Goal: Task Accomplishment & Management: Manage account settings

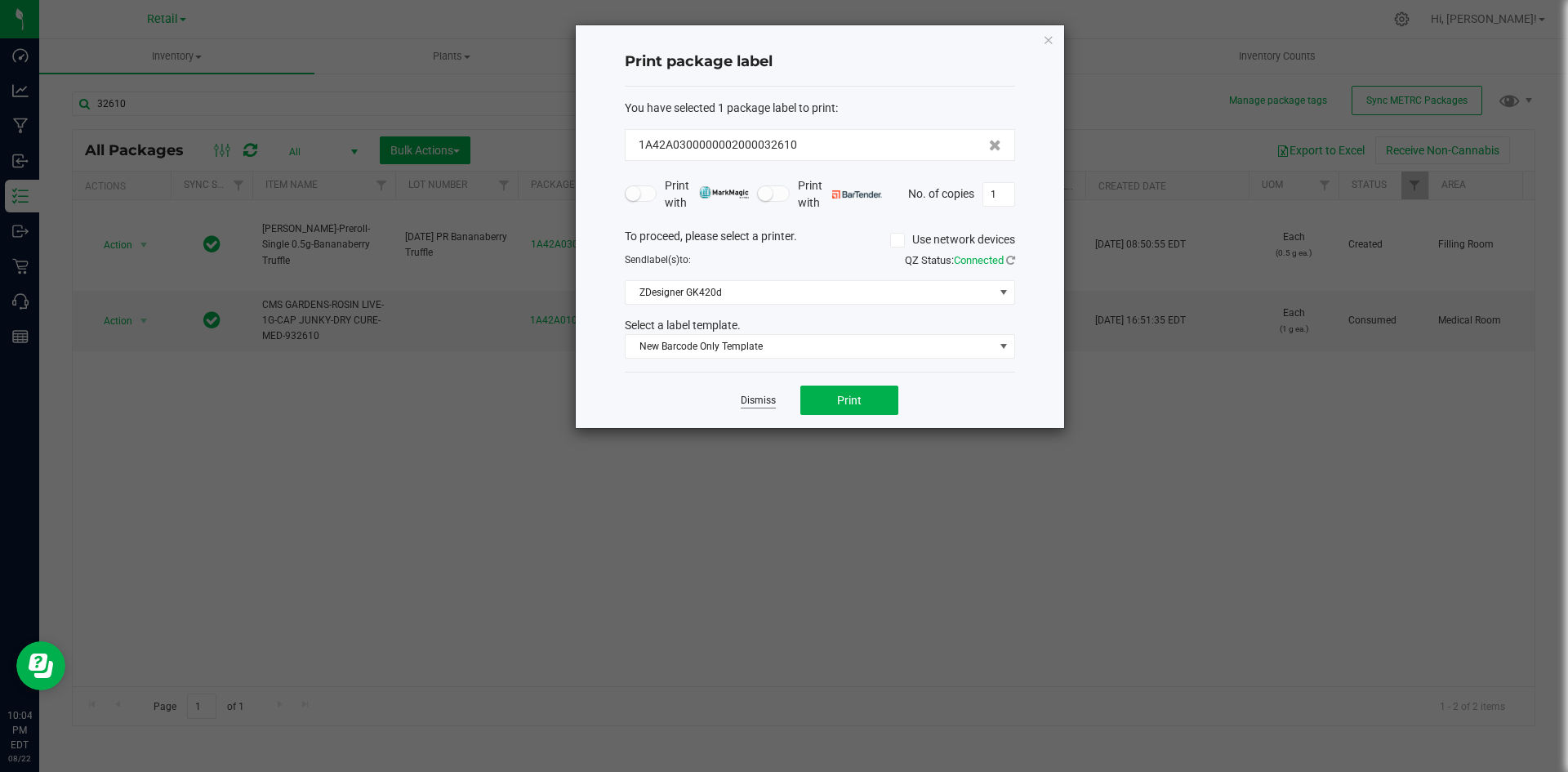
click at [753, 396] on link "Dismiss" at bounding box center [758, 401] width 35 height 14
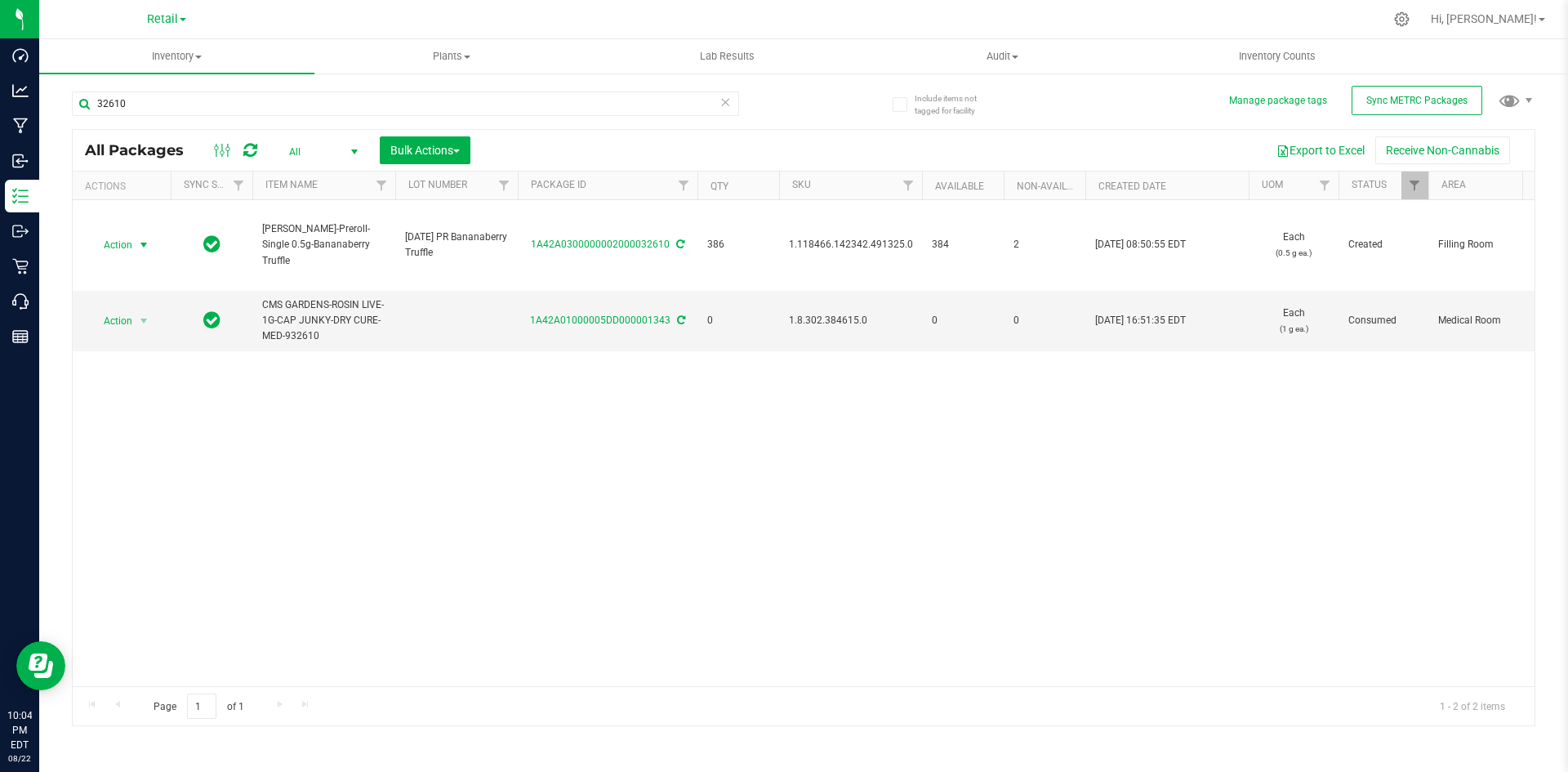
click at [748, 374] on div "Action Action Adjust qty Create package Edit attributes Global inventory Locate…" at bounding box center [804, 443] width 1462 height 486
click at [1414, 14] on div at bounding box center [1402, 19] width 23 height 17
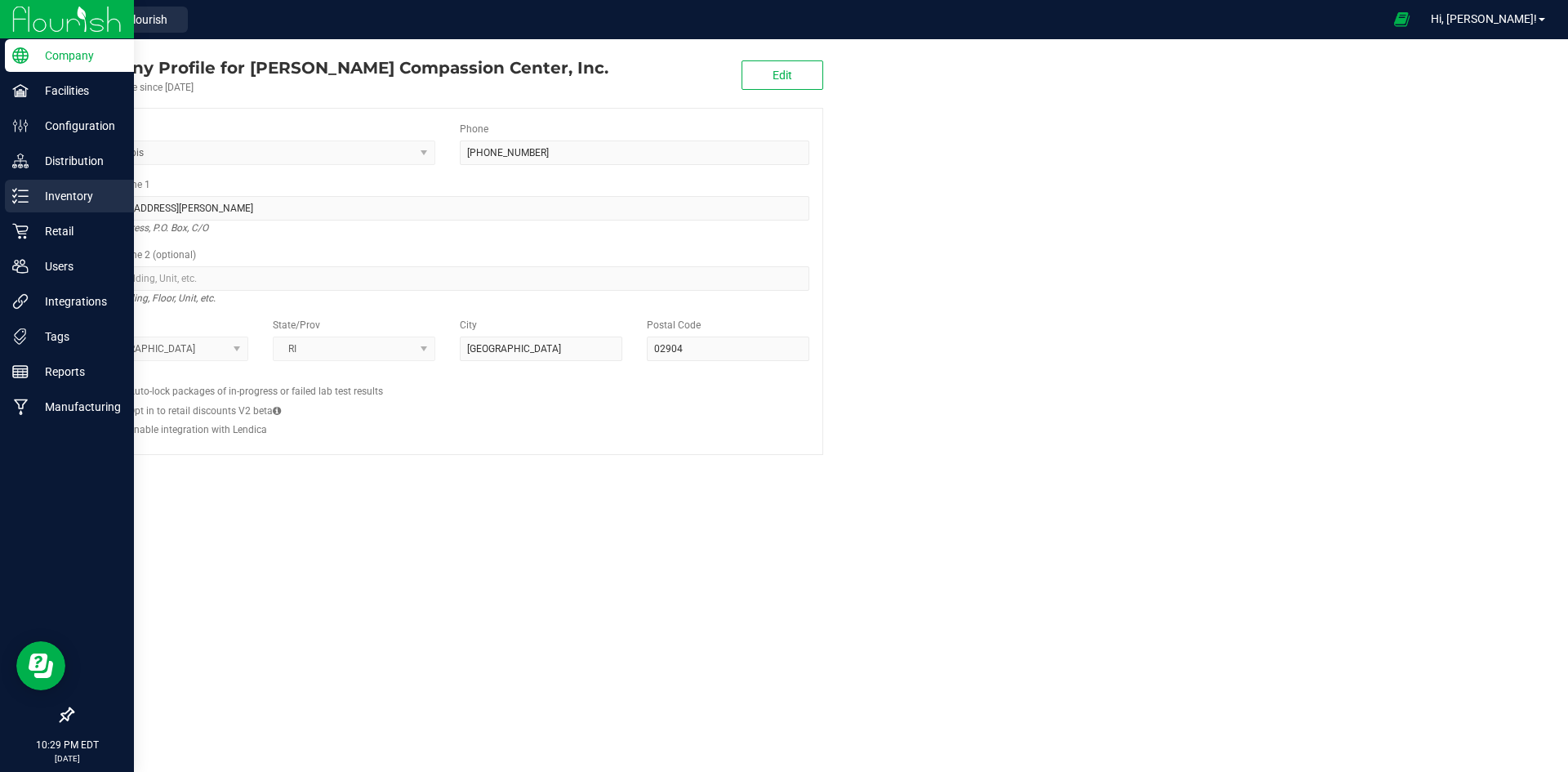
click at [76, 193] on p "Inventory" at bounding box center [77, 196] width 98 height 20
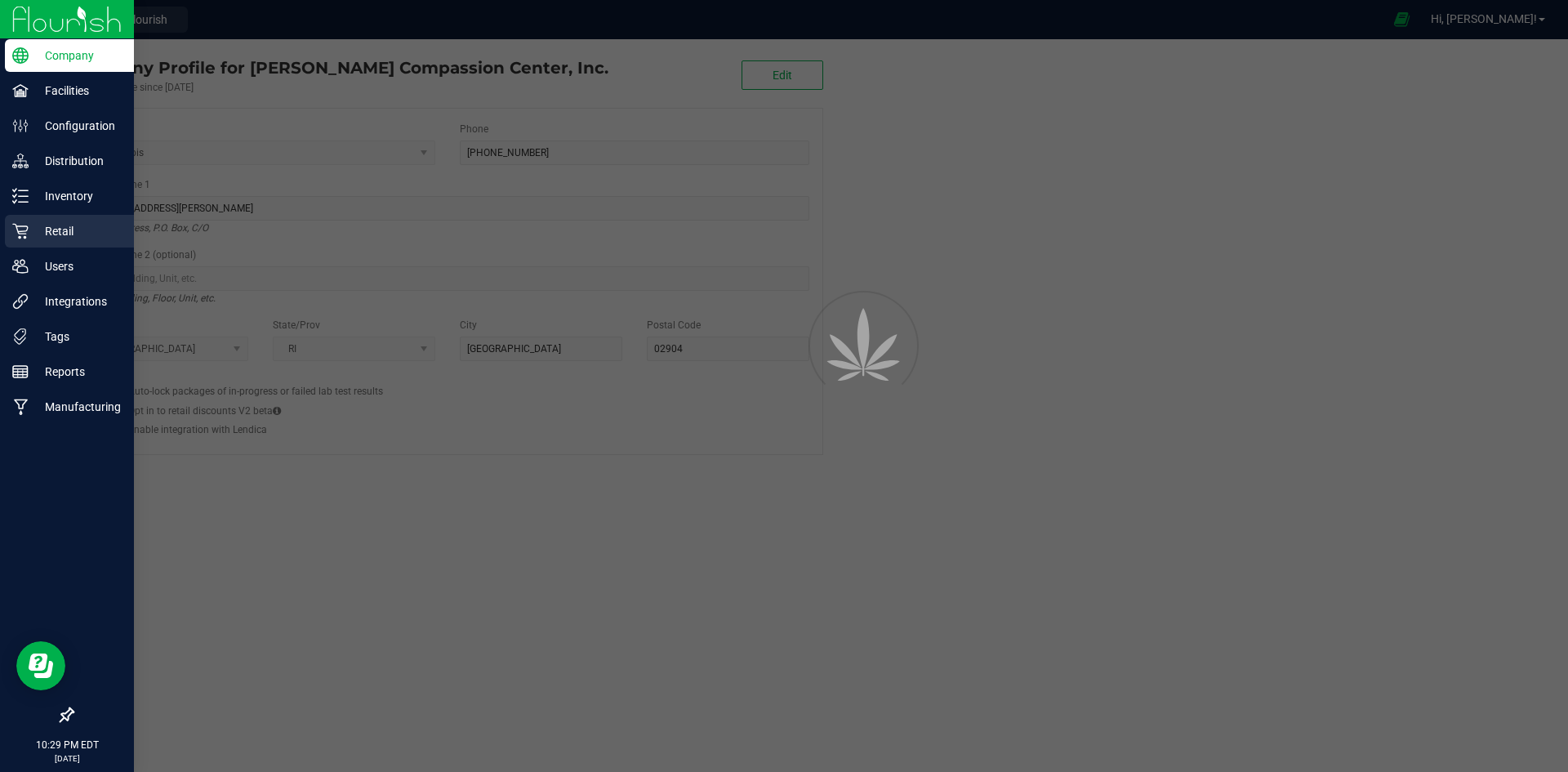
click at [64, 237] on p "Retail" at bounding box center [77, 231] width 98 height 20
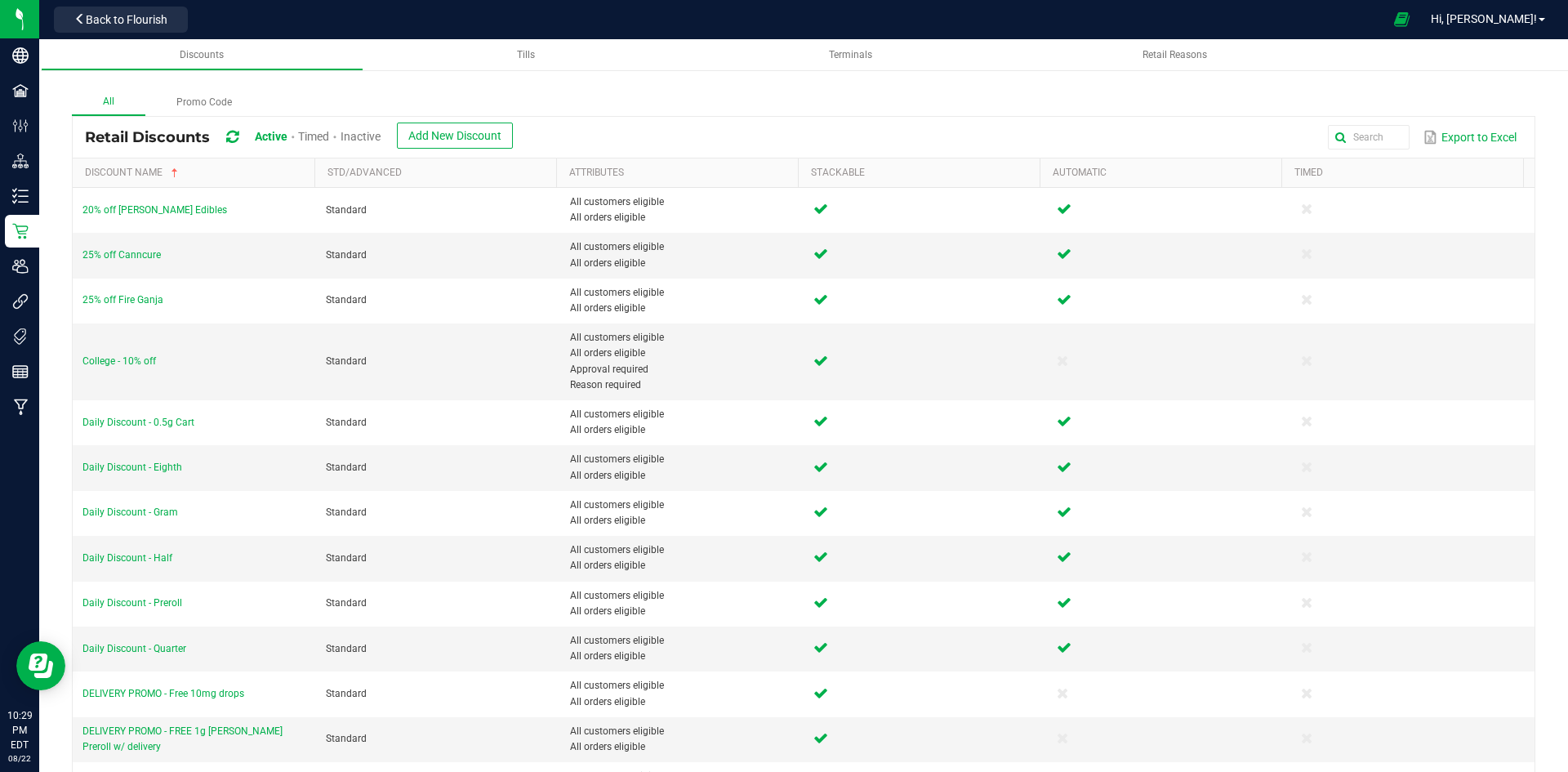
click at [381, 135] on span "Inactive" at bounding box center [361, 136] width 40 height 13
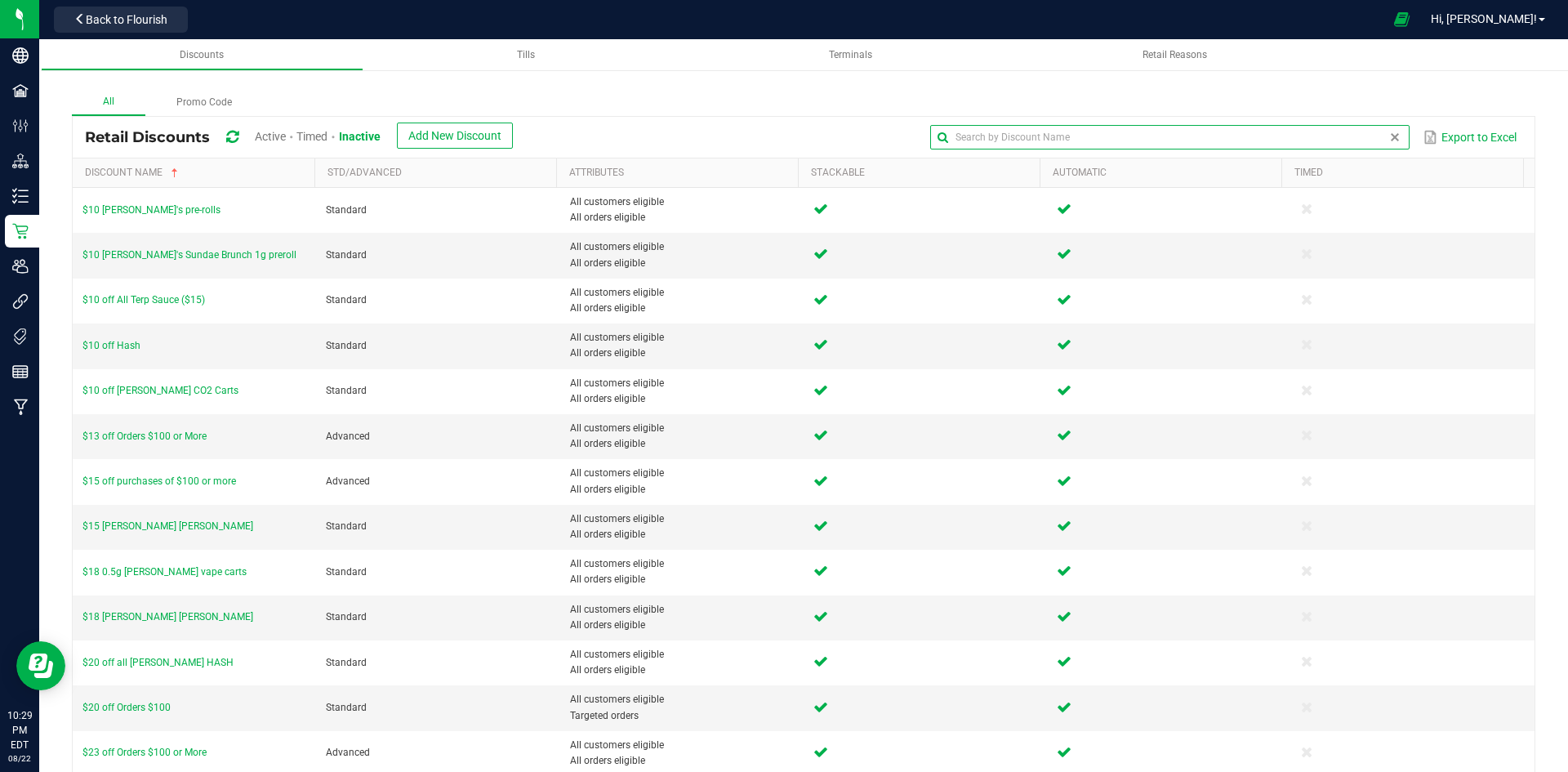
click at [1348, 127] on input "text" at bounding box center [1170, 137] width 479 height 24
type input "cms"
click at [1056, 133] on input "cms" at bounding box center [1170, 137] width 479 height 24
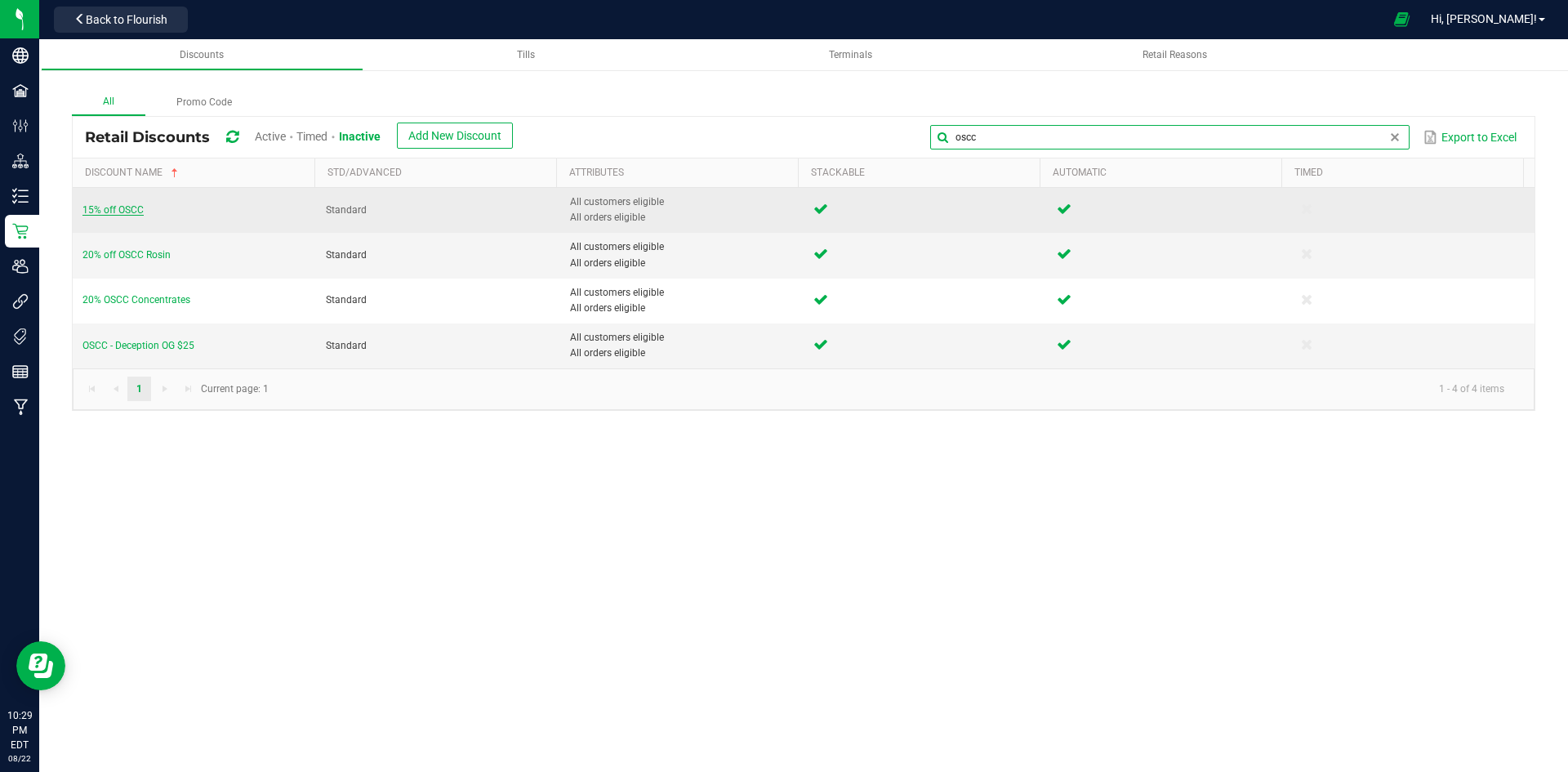
type input "oscc"
click at [129, 211] on span "15% off OSCC" at bounding box center [113, 209] width 62 height 11
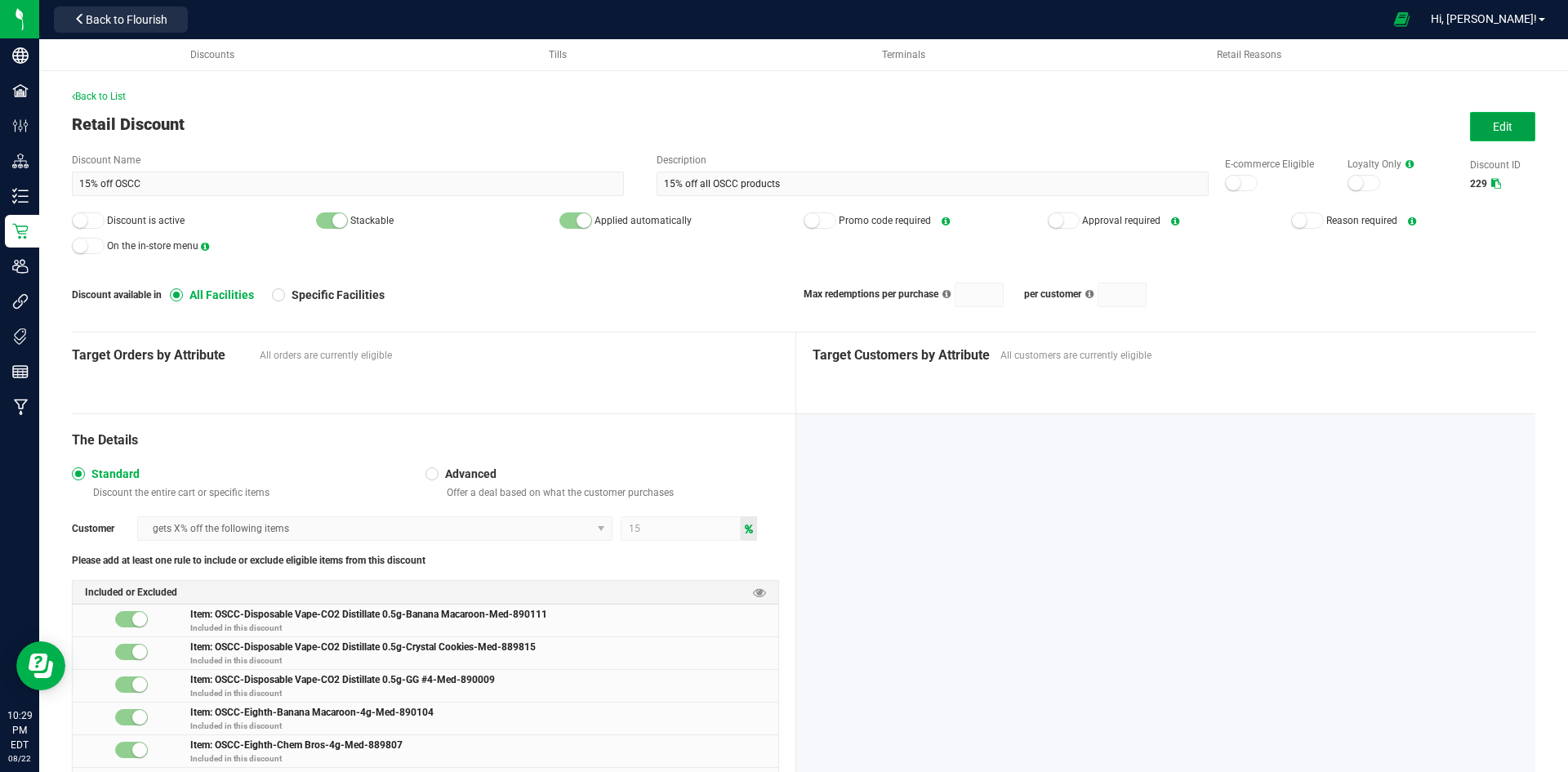
click at [1493, 124] on span "Edit" at bounding box center [1503, 126] width 20 height 13
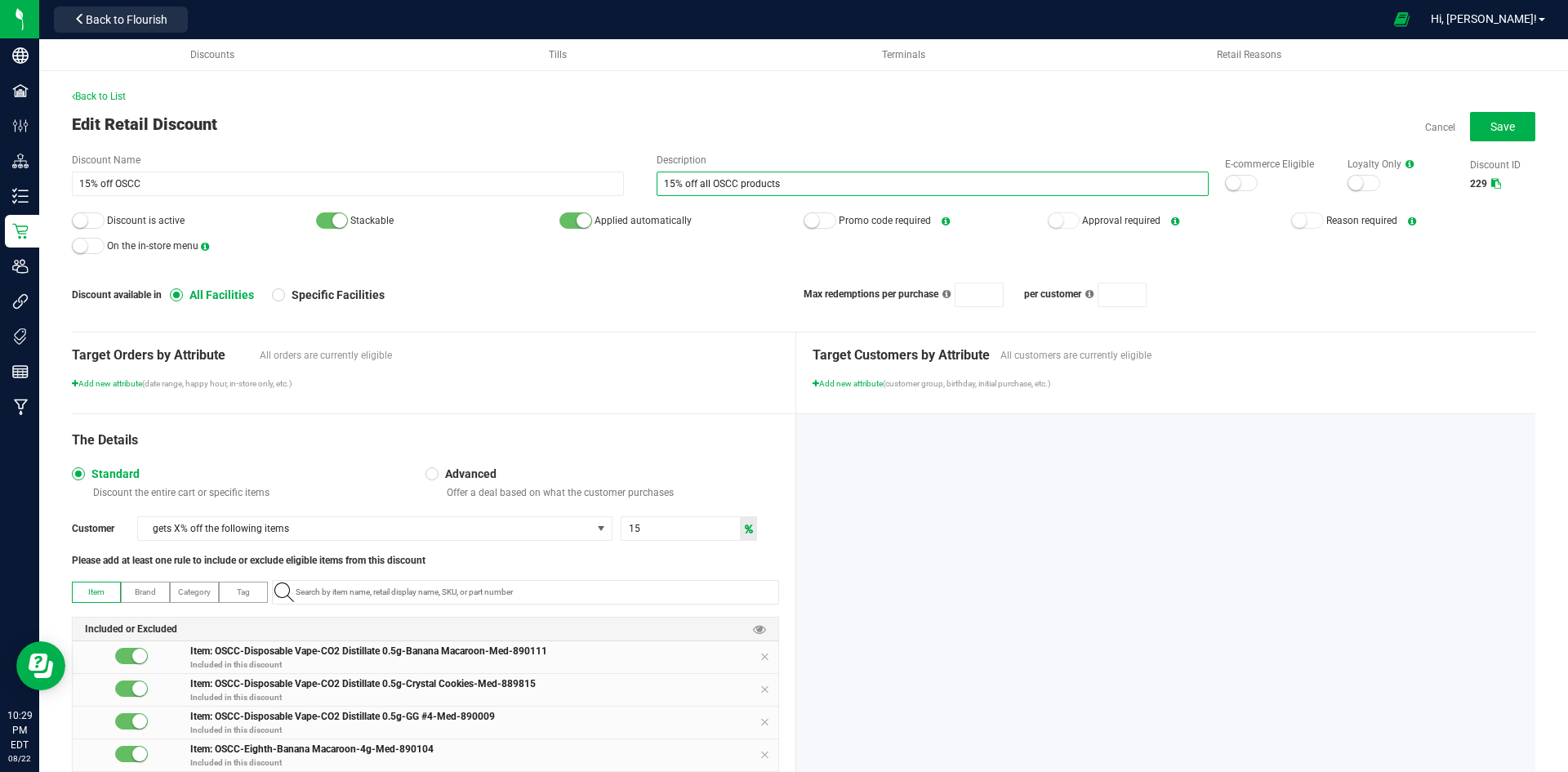
click at [668, 187] on input "15% off all OSCC products" at bounding box center [932, 184] width 552 height 24
type input "20% off all OSCC products"
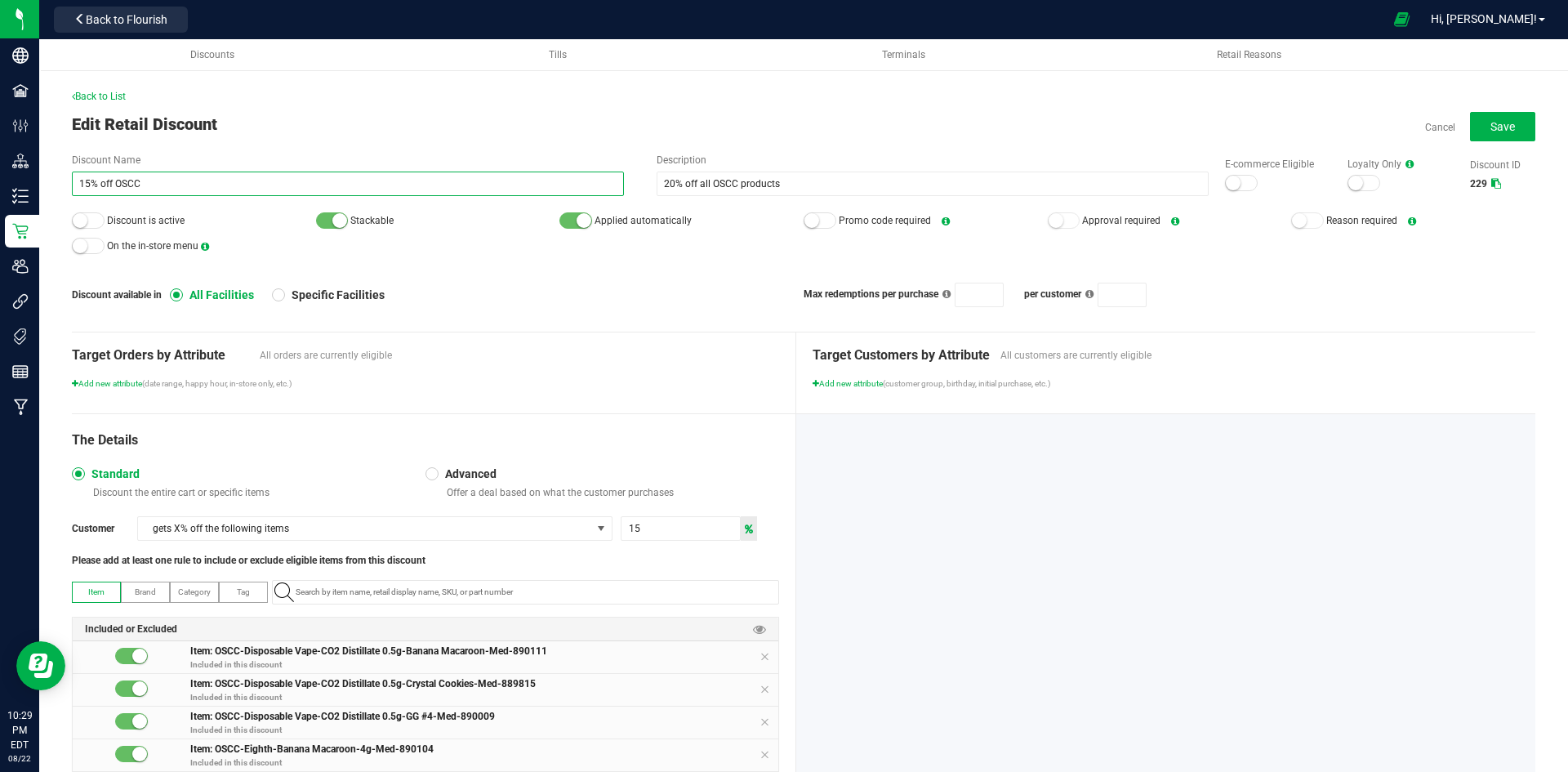
click at [88, 184] on input "15% off OSCC" at bounding box center [348, 184] width 552 height 24
type input "20% off OSCC"
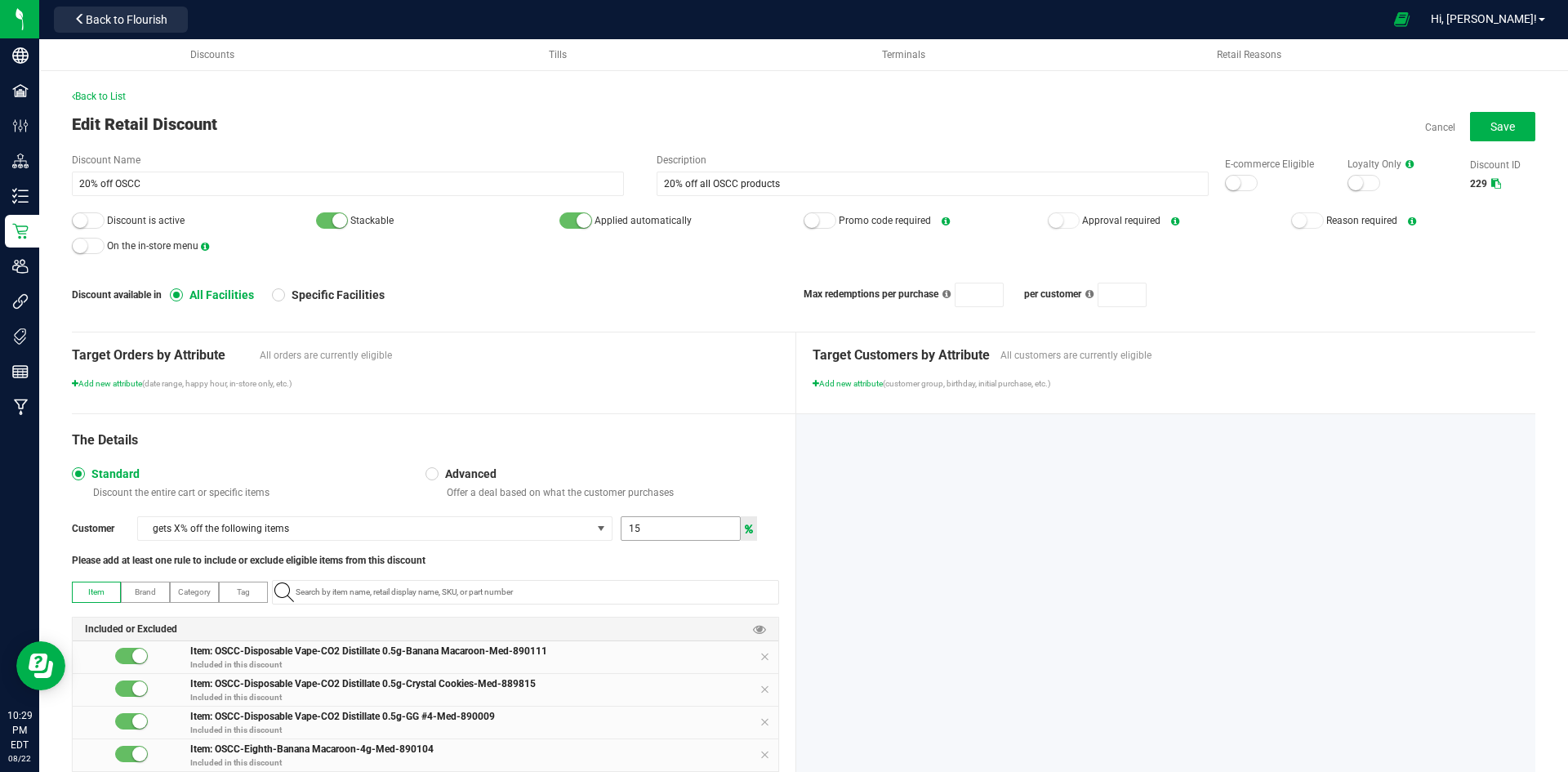
click at [698, 531] on input "15" at bounding box center [681, 528] width 119 height 23
type input "20"
click at [604, 338] on div "Target Orders by Attribute All orders are currently eligible" at bounding box center [426, 349] width 708 height 33
click at [1492, 126] on span "Save" at bounding box center [1503, 126] width 24 height 13
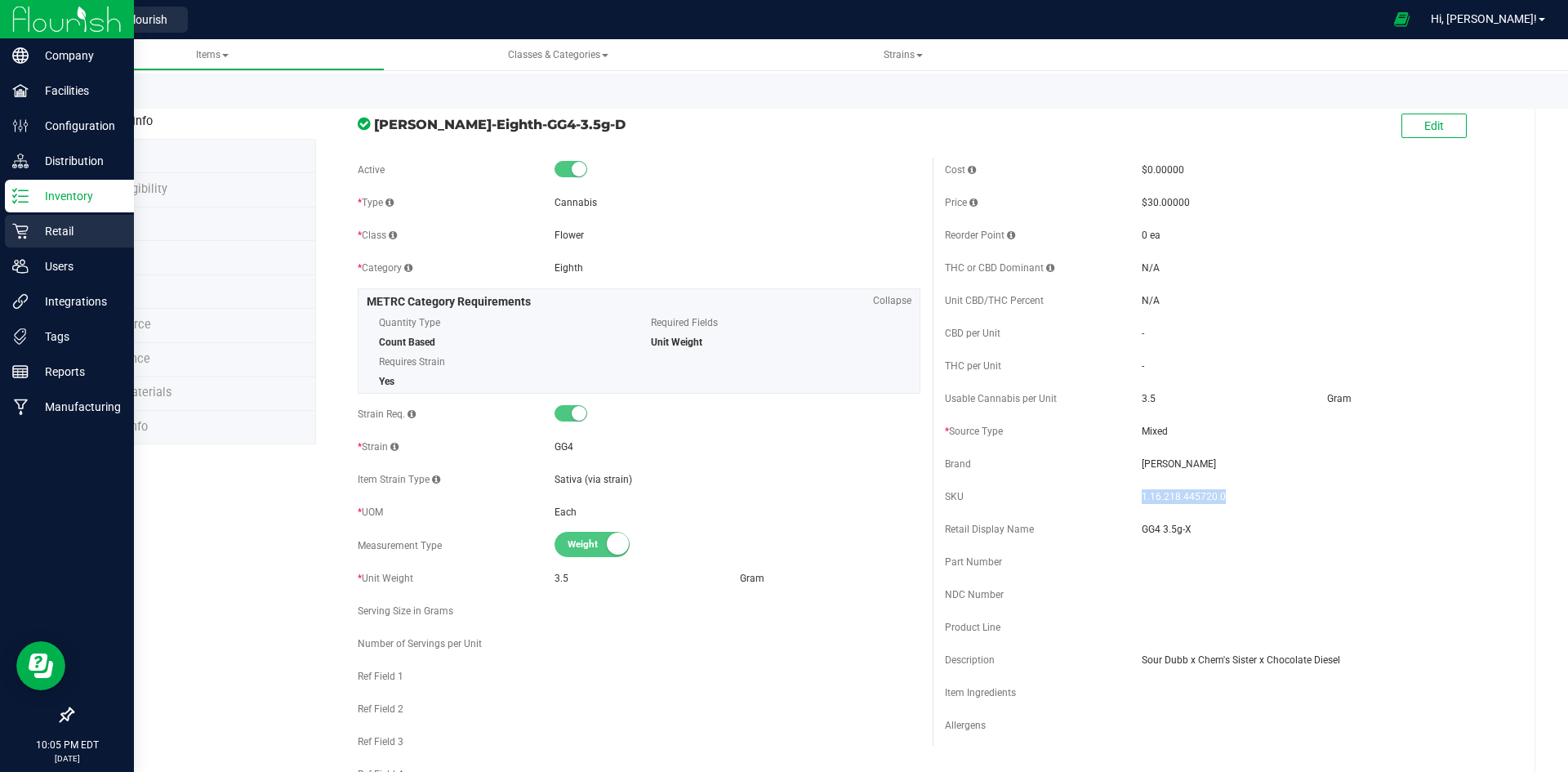
click at [26, 233] on icon at bounding box center [20, 231] width 16 height 16
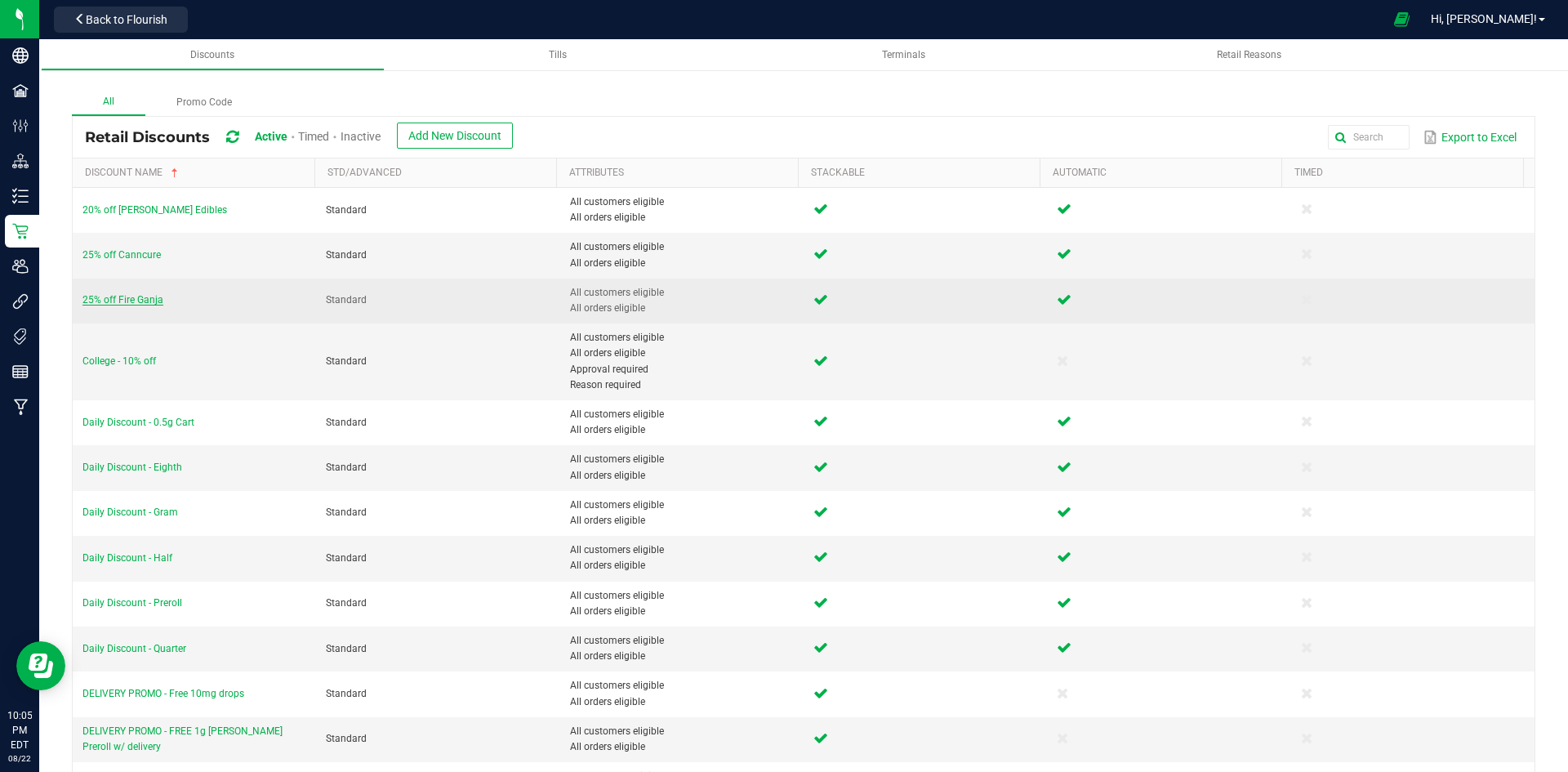
click at [132, 300] on span "25% off Fire Ganja" at bounding box center [122, 299] width 81 height 11
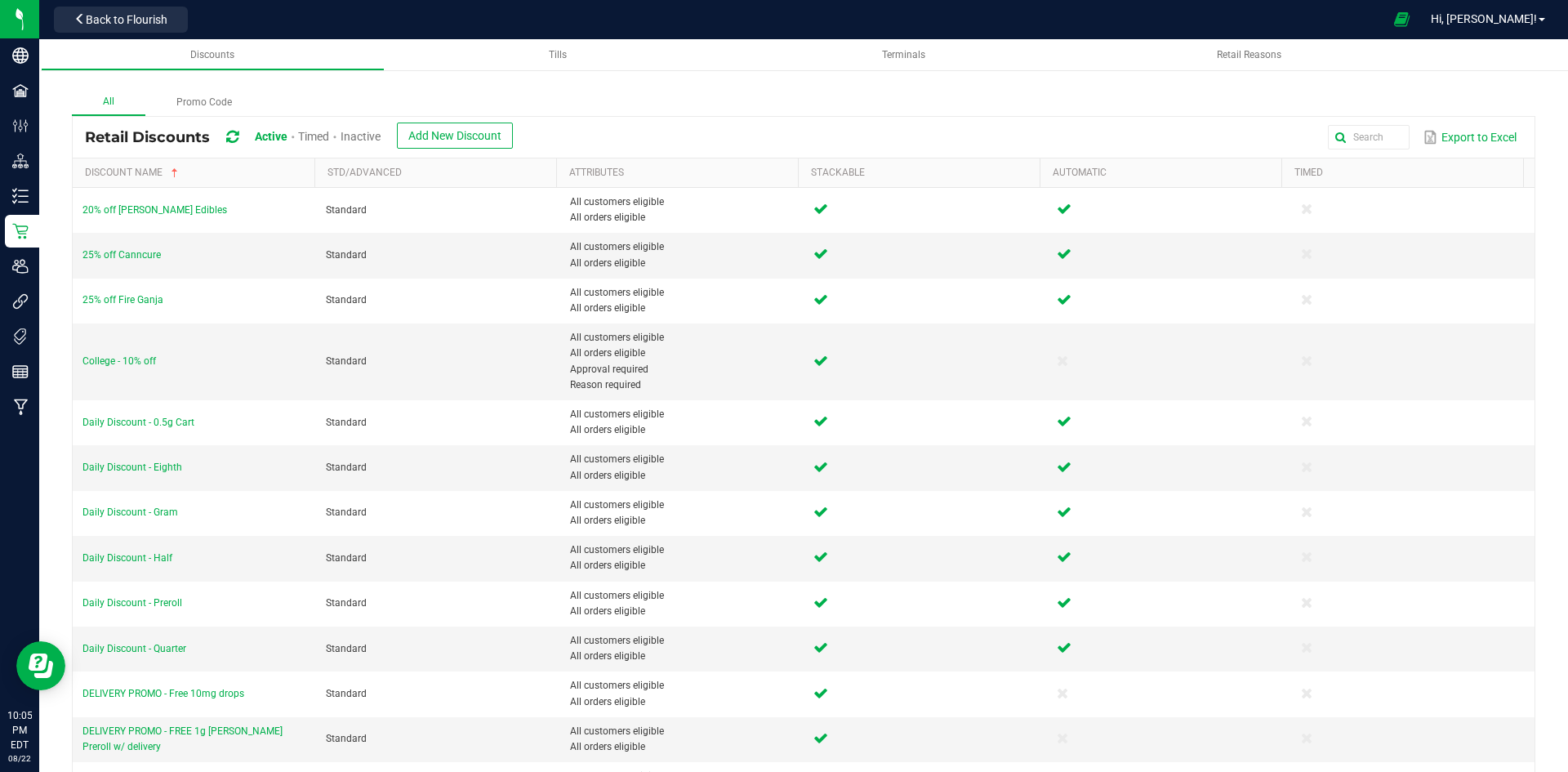
click at [411, 101] on div "All Promo Code" at bounding box center [804, 102] width 1464 height 27
click at [427, 101] on div "All Promo Code" at bounding box center [804, 102] width 1464 height 27
click at [128, 253] on span "25% off Canncure" at bounding box center [121, 254] width 78 height 11
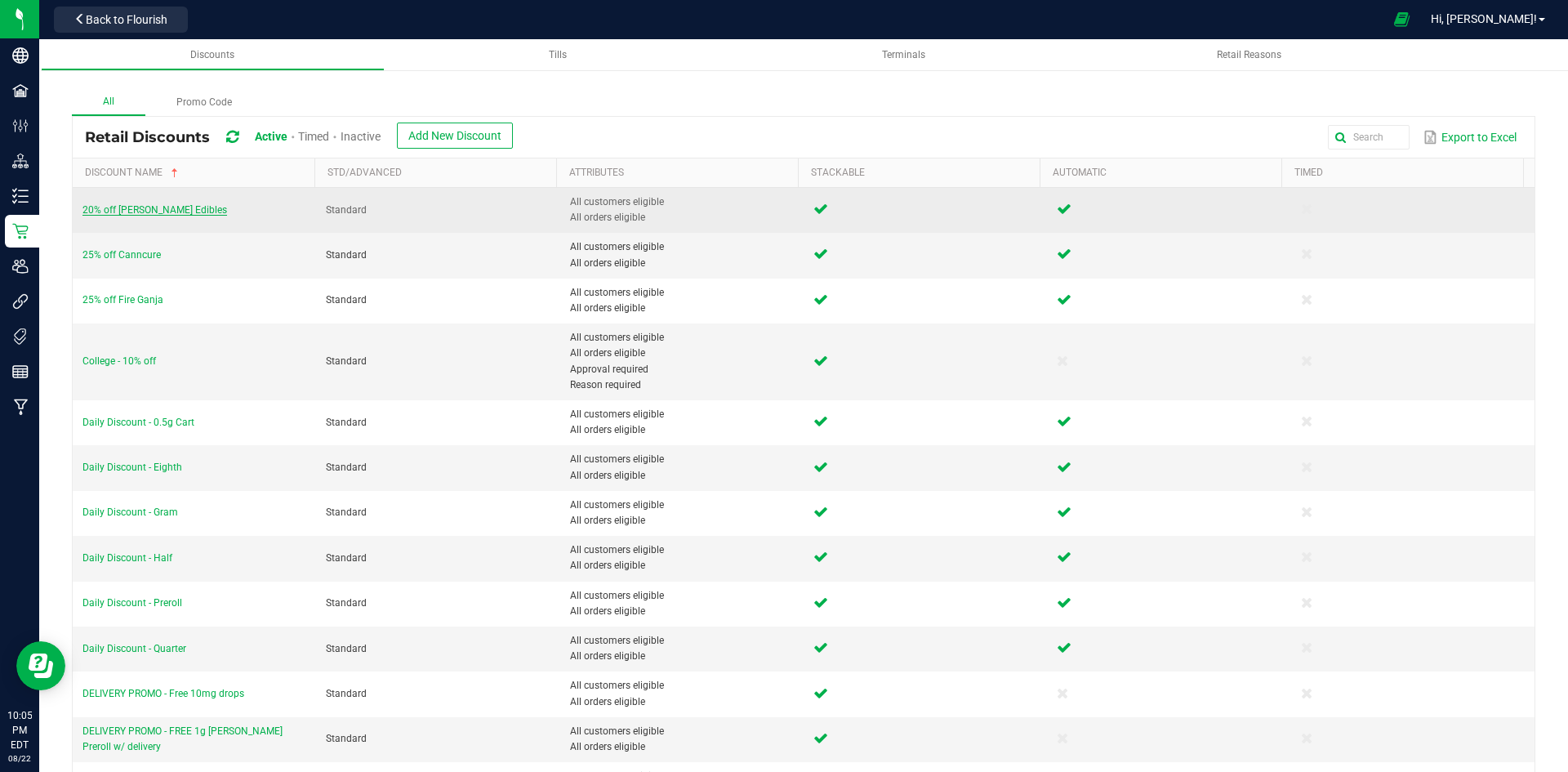
click at [140, 214] on span "20% off [PERSON_NAME] Edibles" at bounding box center [154, 209] width 145 height 11
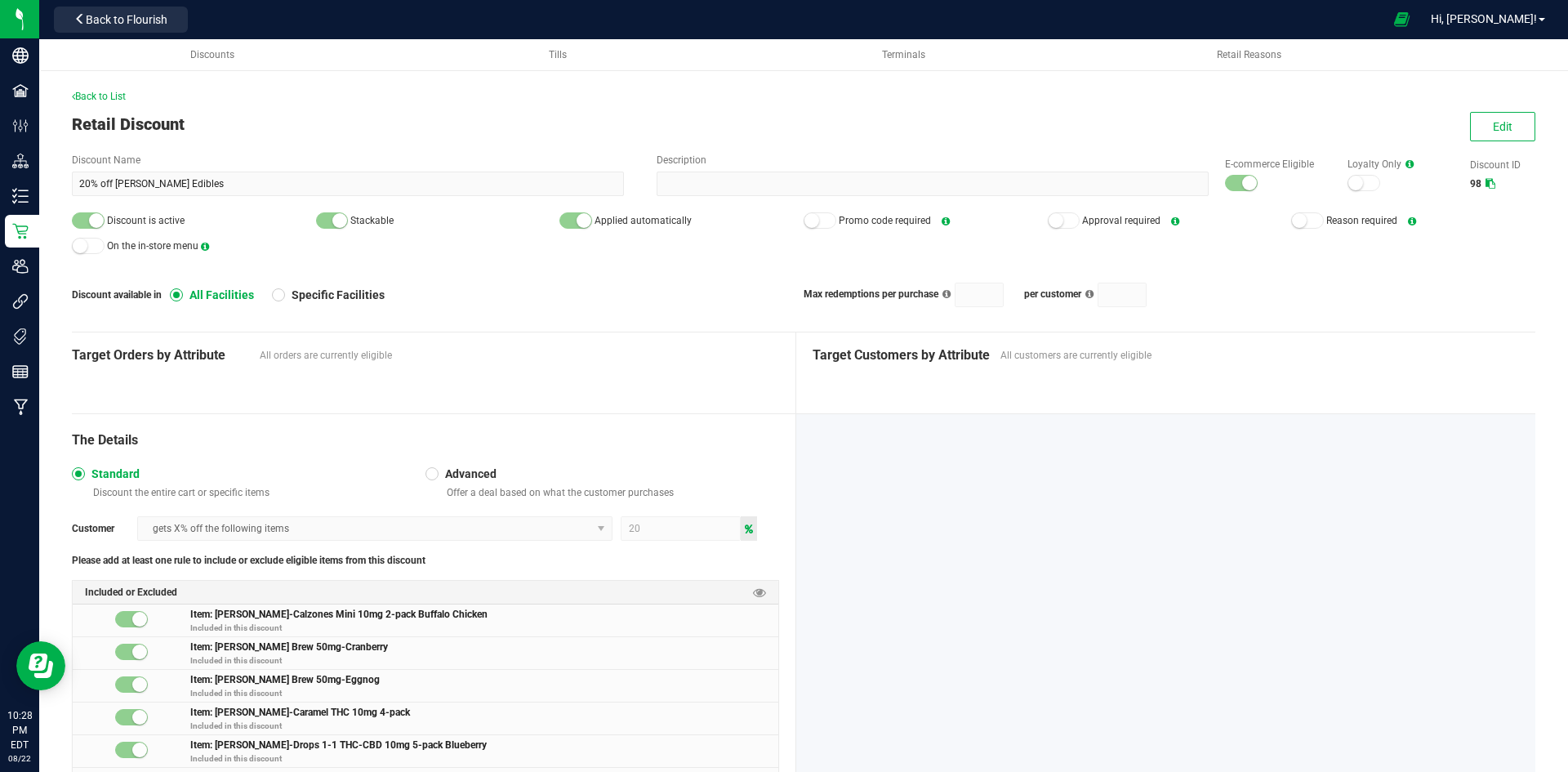
click at [528, 98] on div "Back to List" at bounding box center [804, 96] width 1464 height 15
click at [308, 99] on div "Back to List" at bounding box center [804, 96] width 1464 height 15
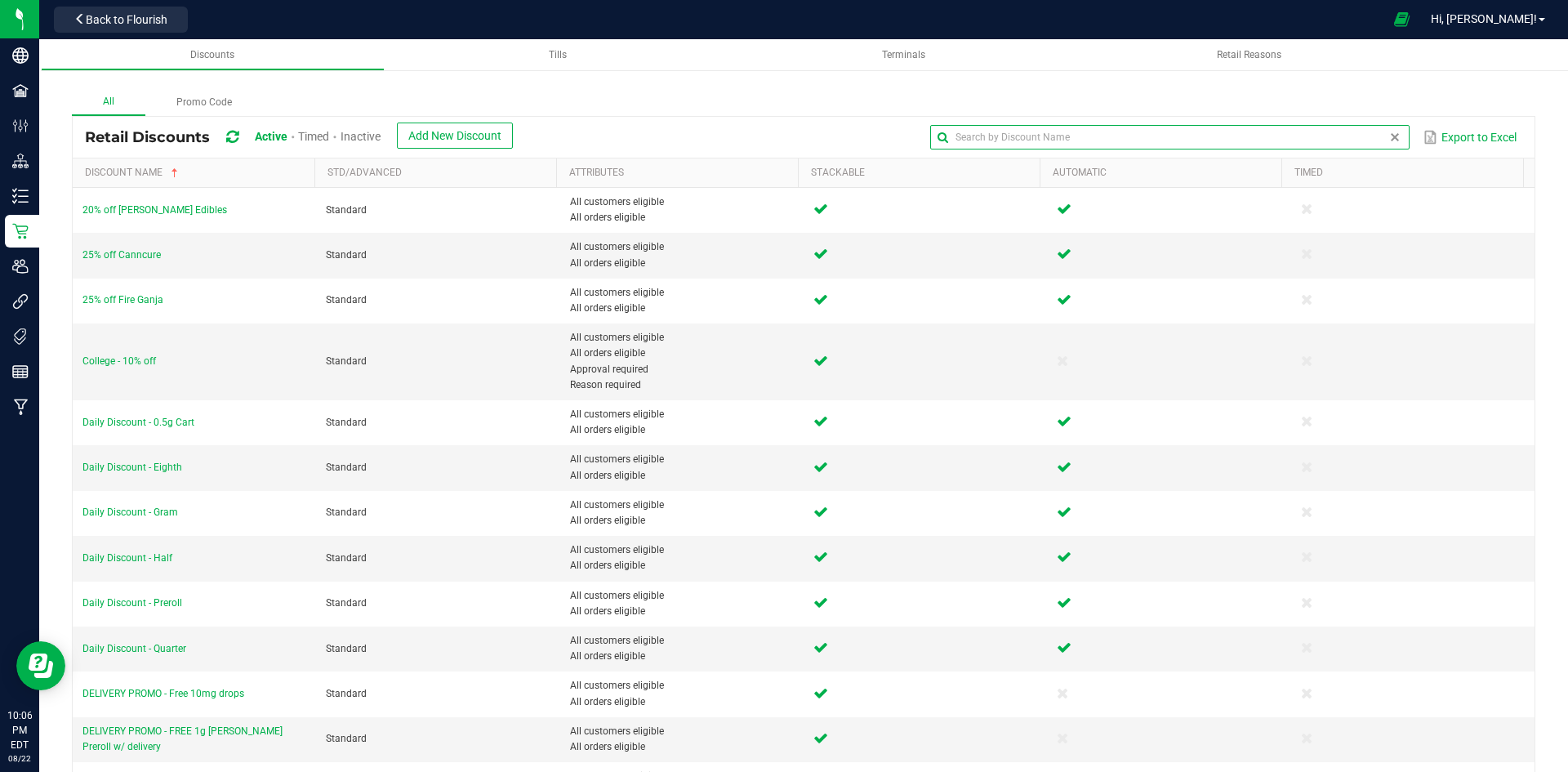
click at [1350, 137] on input "text" at bounding box center [1170, 137] width 479 height 24
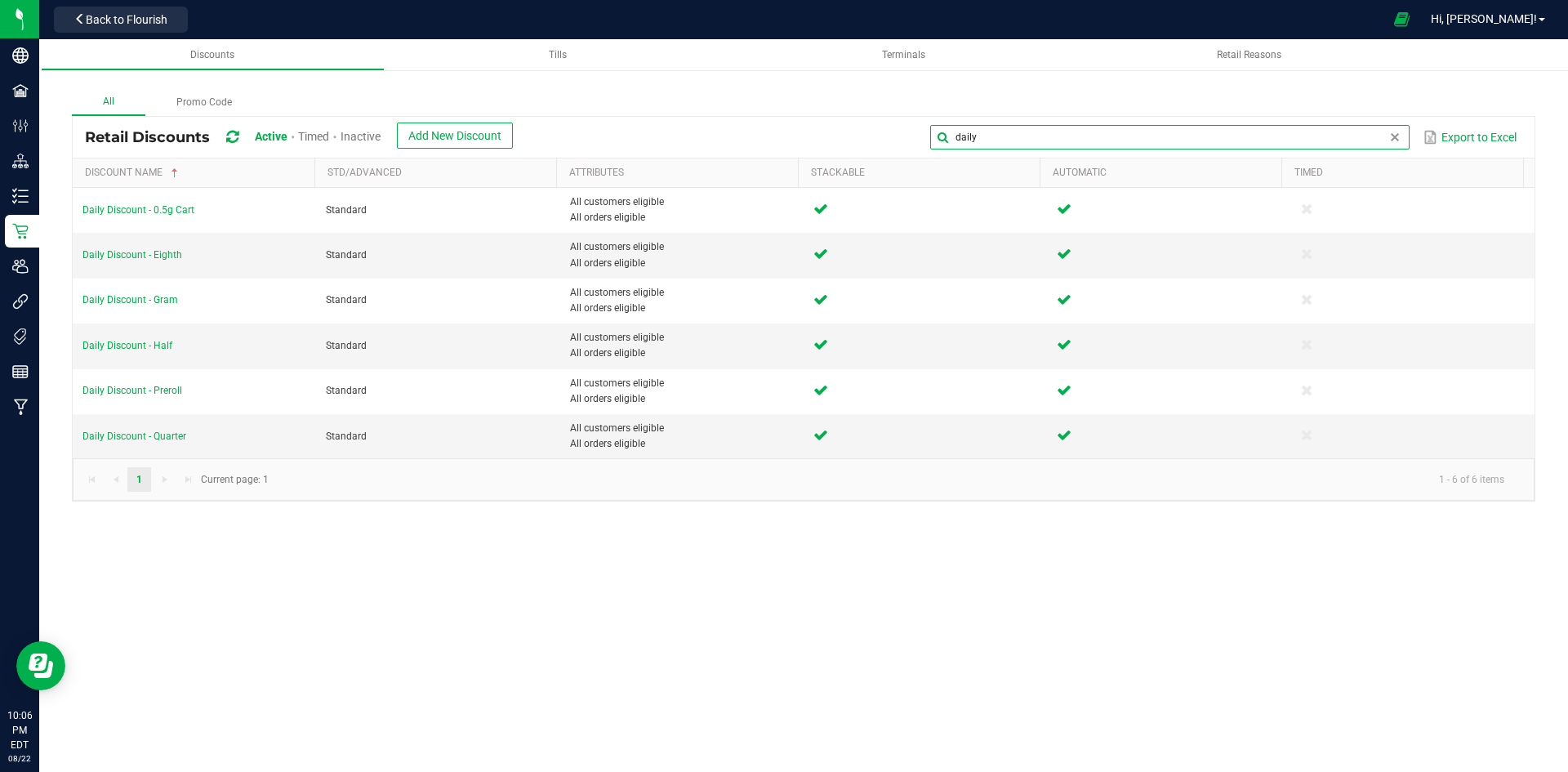
type input "daily"
click at [867, 102] on div "All Promo Code" at bounding box center [804, 102] width 1464 height 27
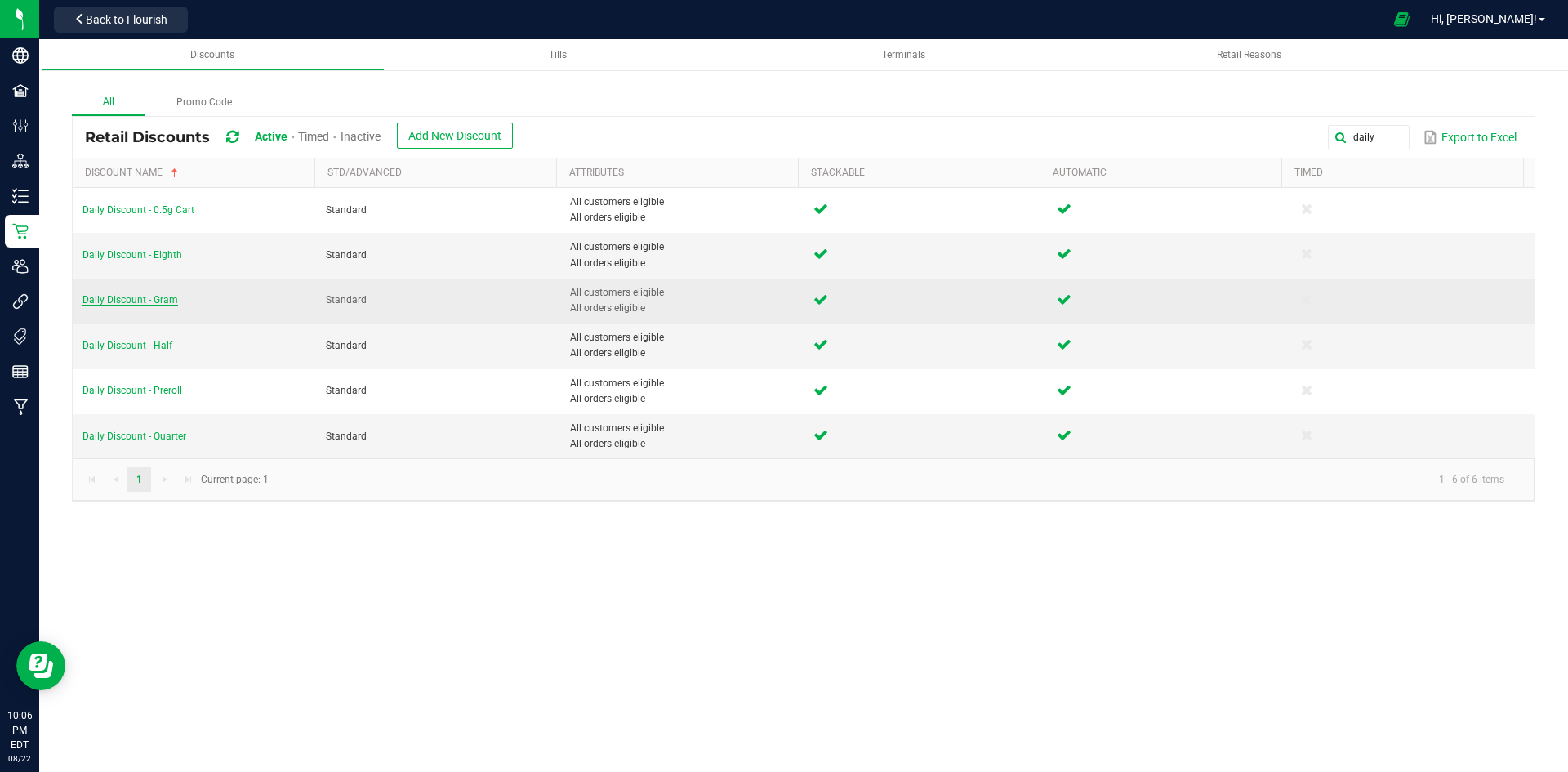
click at [159, 301] on span "Daily Discount - Gram" at bounding box center [130, 299] width 95 height 11
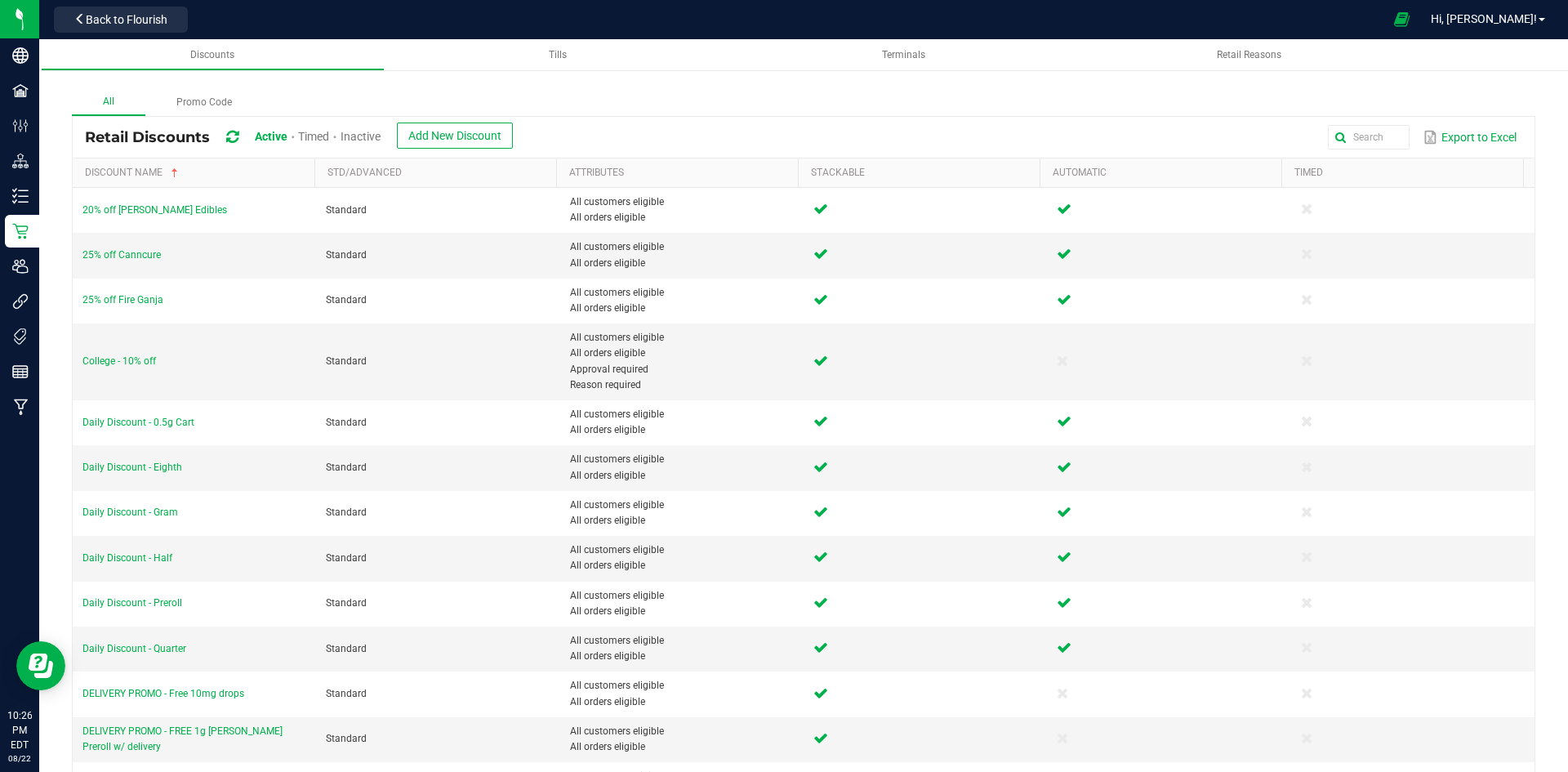
click at [1173, 101] on div "All Promo Code" at bounding box center [804, 102] width 1464 height 27
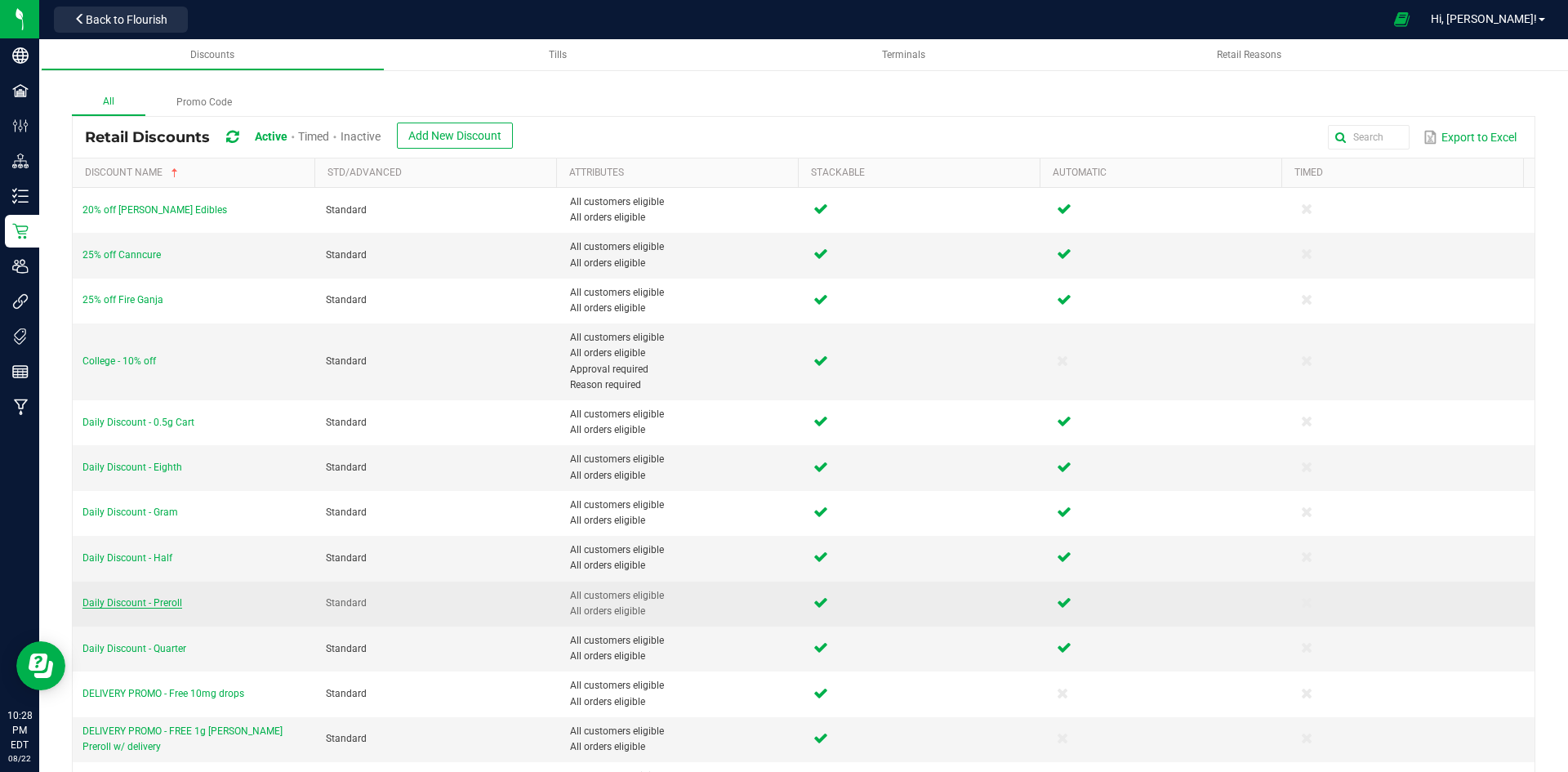
click at [163, 602] on span "Daily Discount - Preroll" at bounding box center [132, 602] width 100 height 11
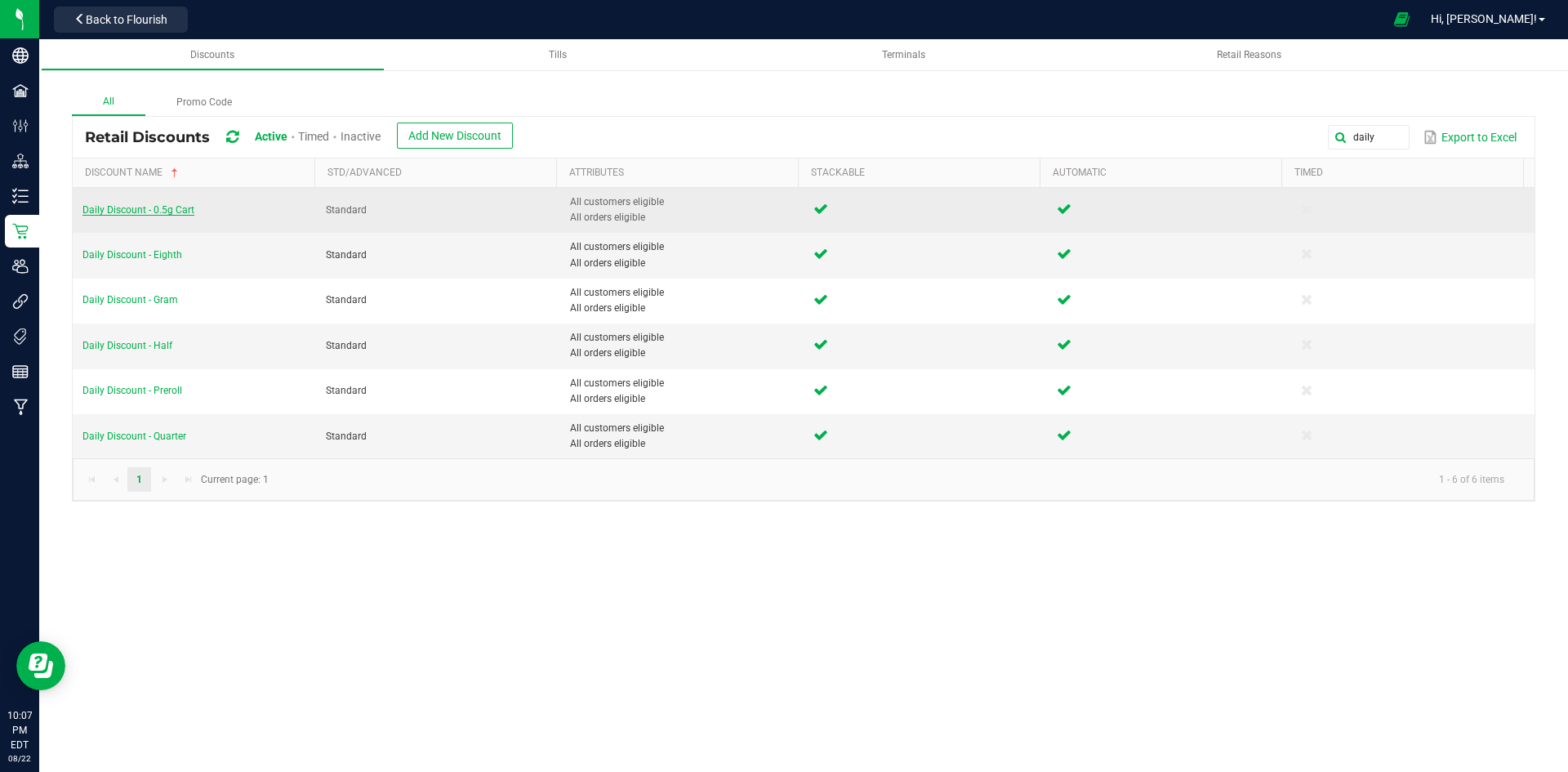
click at [172, 215] on span "Daily Discount - 0.5g Cart" at bounding box center [138, 209] width 112 height 11
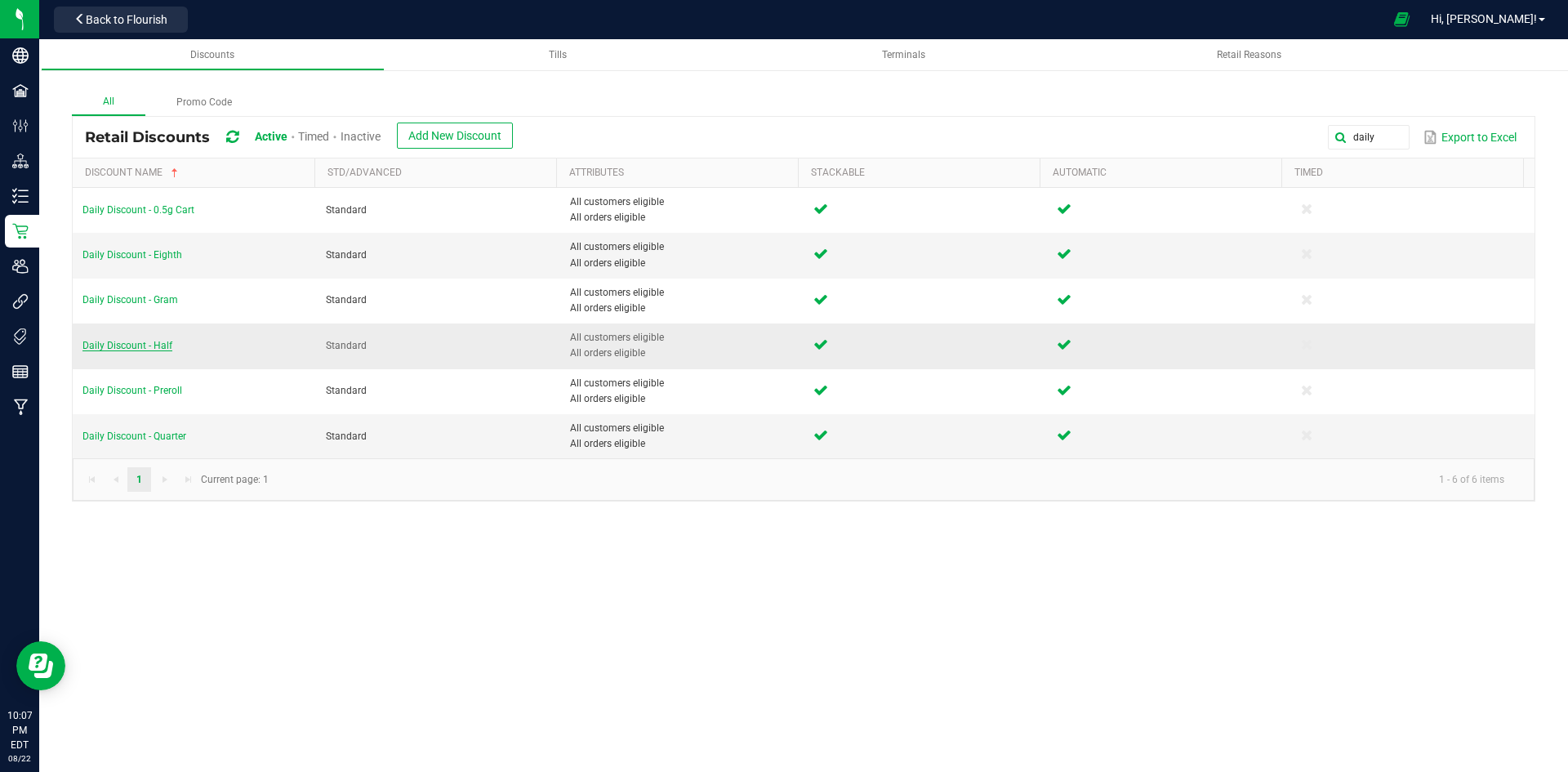
click at [161, 347] on span "Daily Discount - Half" at bounding box center [127, 345] width 90 height 11
click at [163, 435] on span "Daily Discount - Quarter" at bounding box center [134, 435] width 104 height 11
click at [172, 256] on span "Daily Discount - Eighth" at bounding box center [132, 254] width 100 height 11
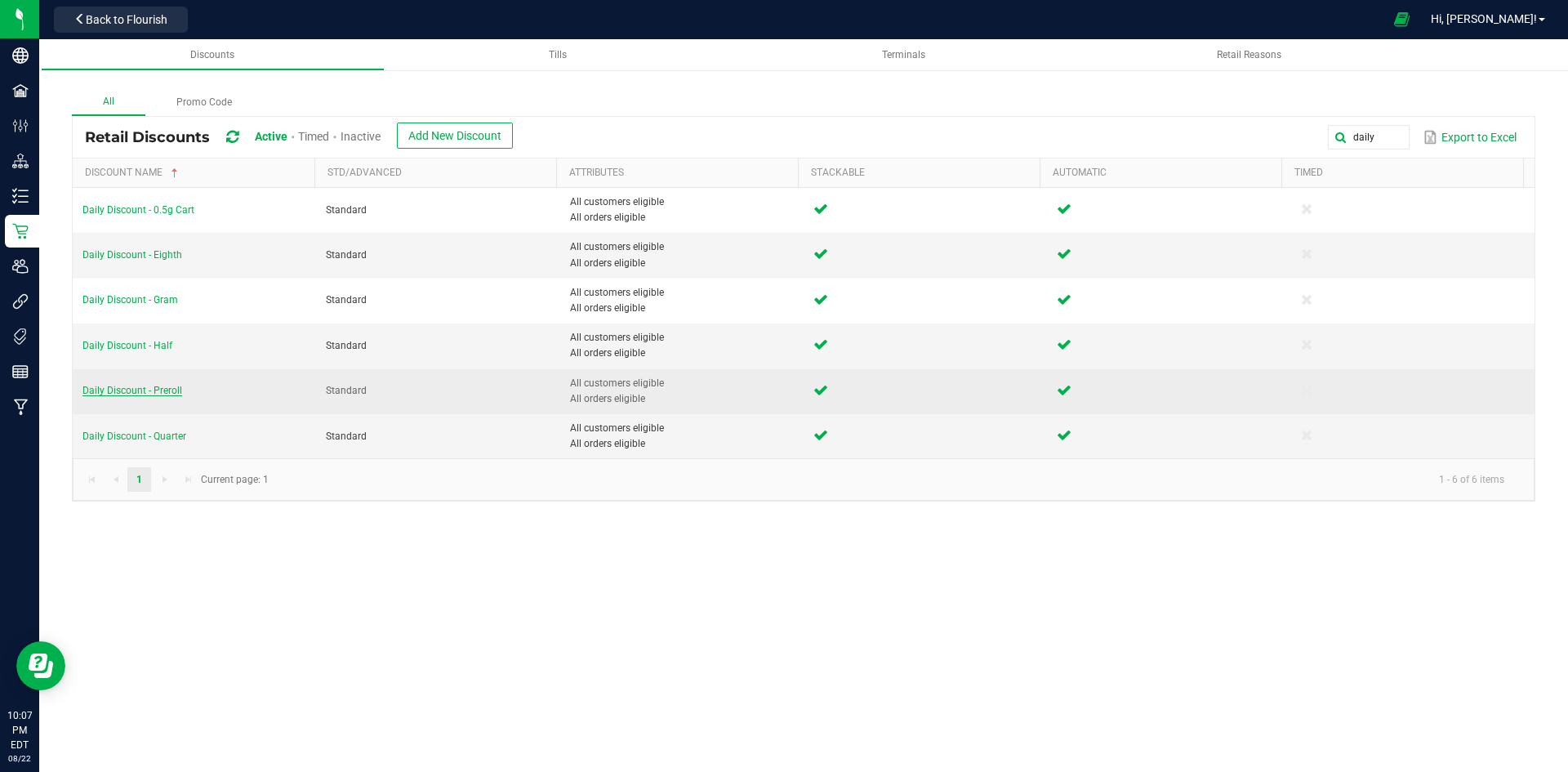
click at [164, 389] on span "Daily Discount - Preroll" at bounding box center [132, 390] width 100 height 11
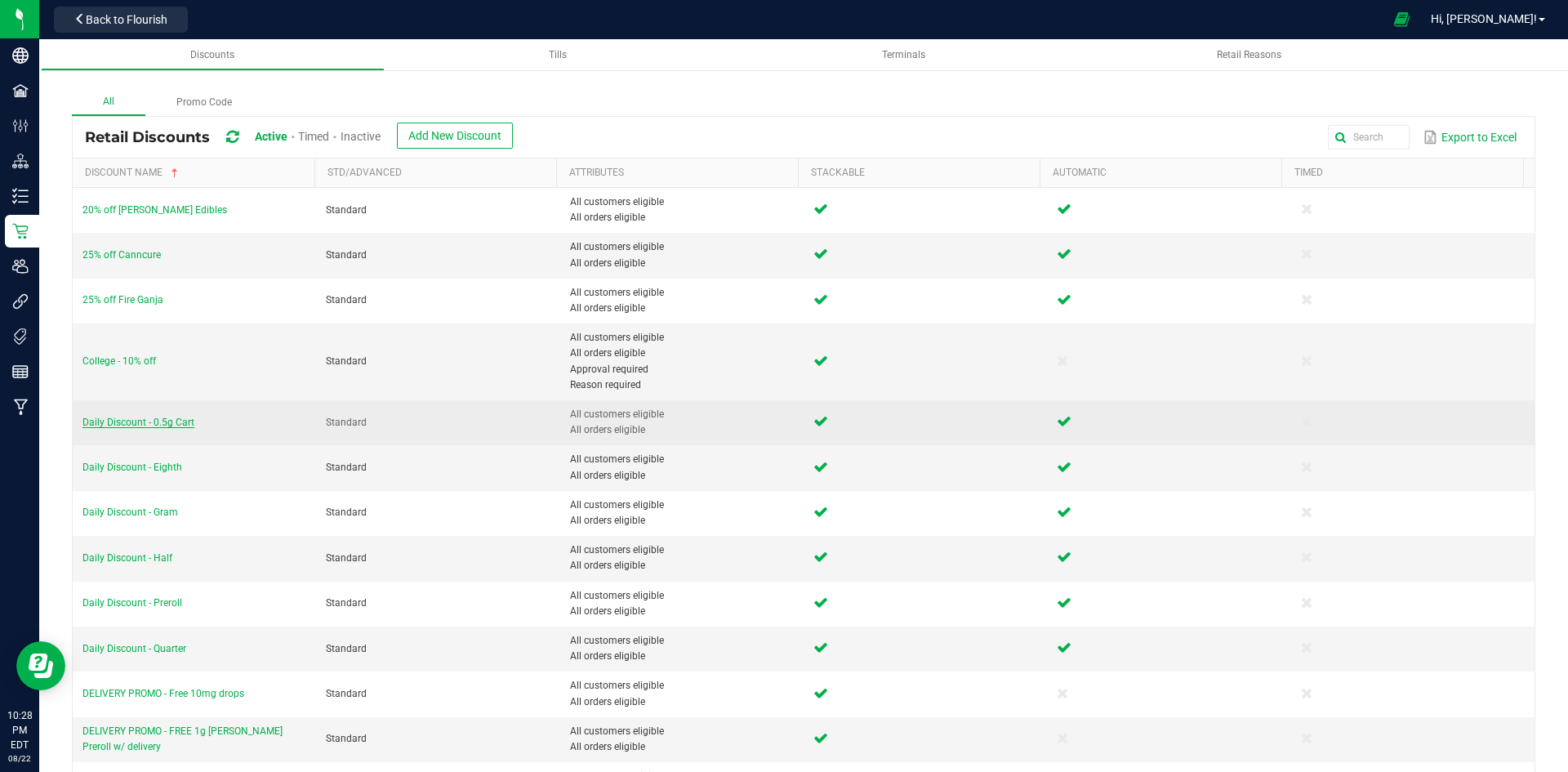
click at [170, 420] on span "Daily Discount - 0.5g Cart" at bounding box center [138, 422] width 112 height 11
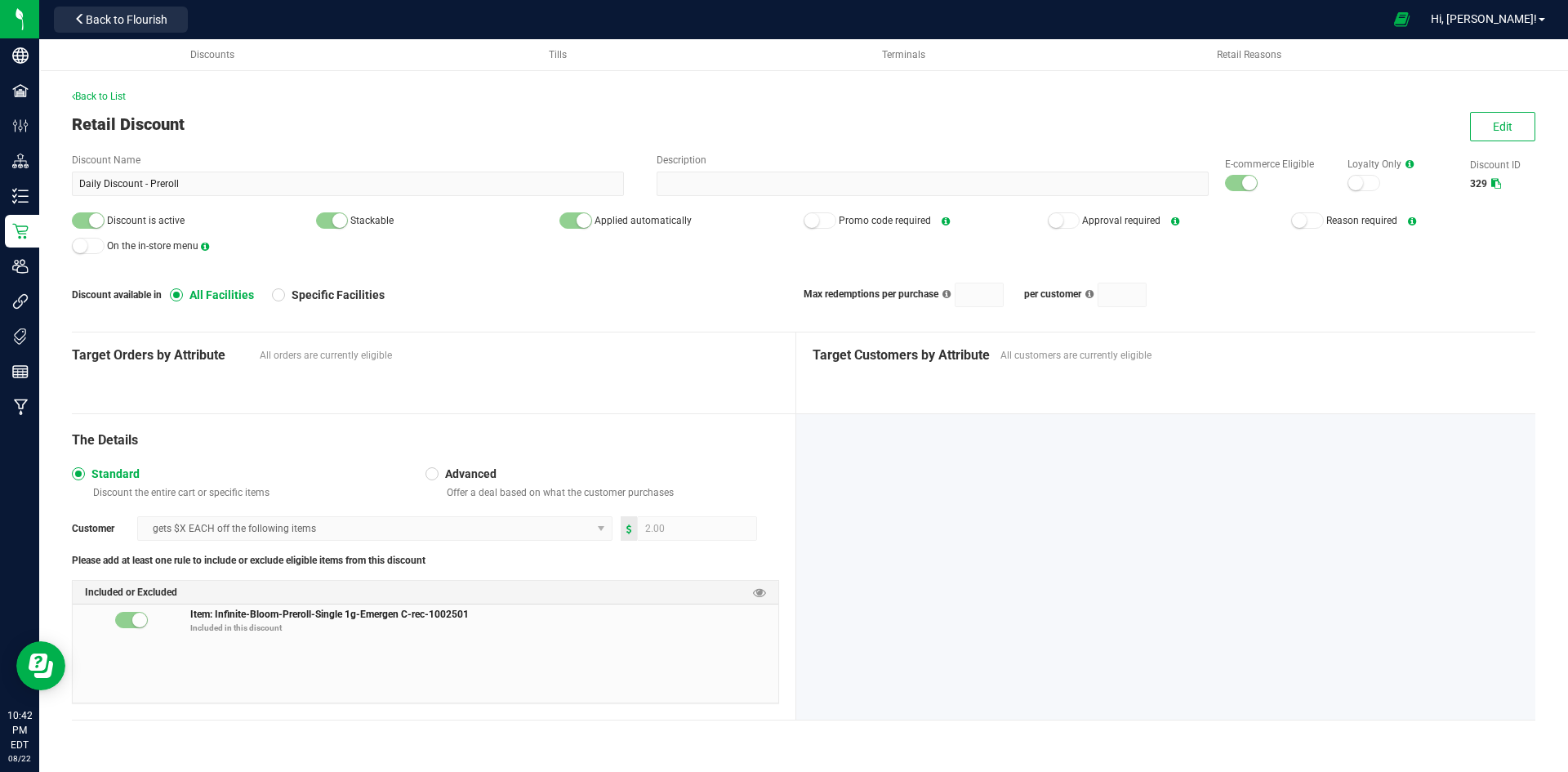
click at [479, 147] on div "Back to List Retail Discount Edit Discount Name Daily Discount - Preroll Descri…" at bounding box center [804, 417] width 1464 height 656
click at [1461, 123] on div "Edit" at bounding box center [1495, 127] width 80 height 29
click at [1501, 124] on span "Edit" at bounding box center [1503, 126] width 20 height 13
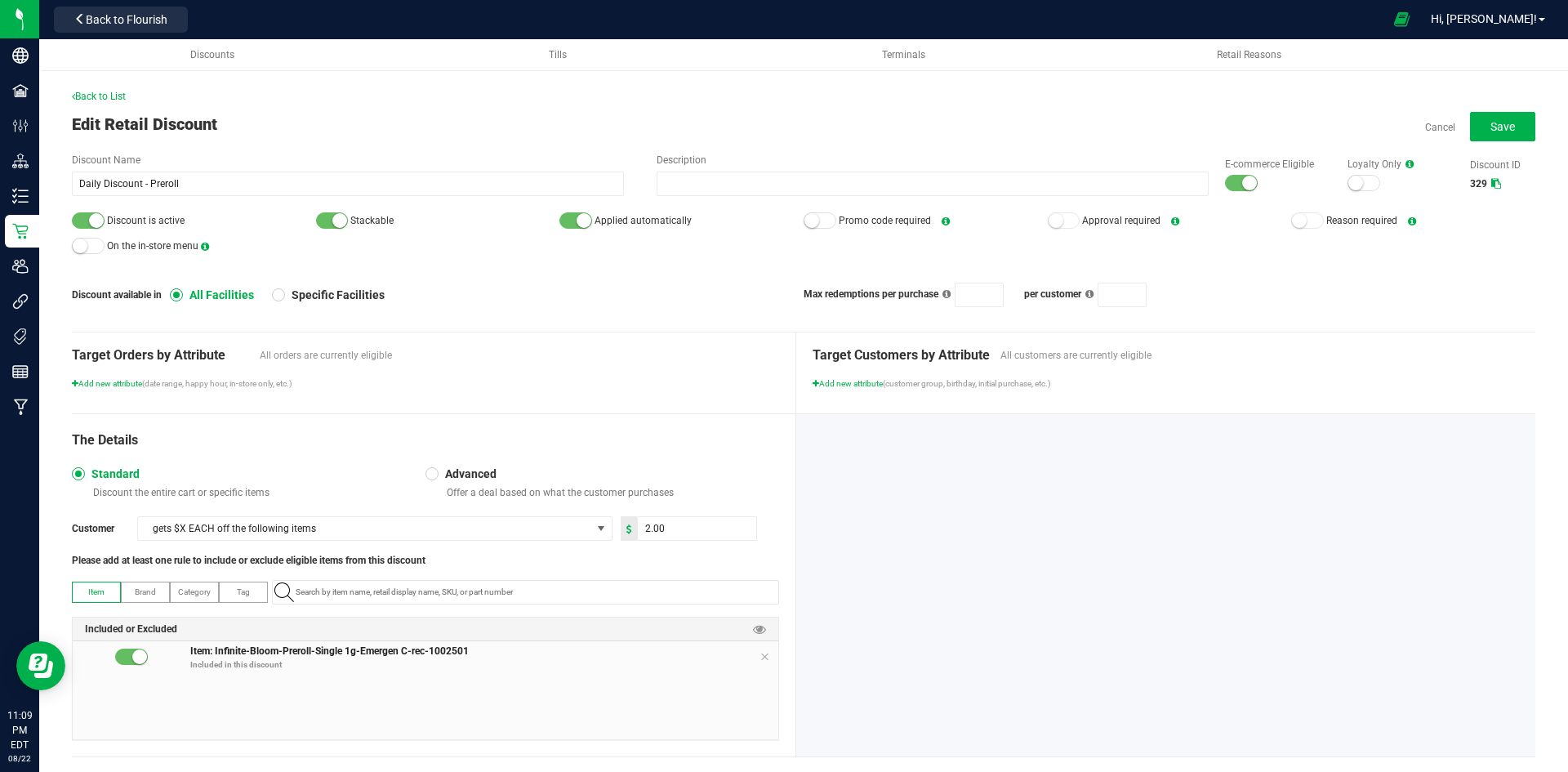
drag, startPoint x: 1242, startPoint y: 180, endPoint x: 1214, endPoint y: 179, distance: 28.0
click at [1242, 180] on small at bounding box center [1249, 182] width 15 height 15
drag, startPoint x: 87, startPoint y: 225, endPoint x: 248, endPoint y: 223, distance: 161.0
click at [87, 225] on div at bounding box center [88, 220] width 33 height 16
click at [1516, 133] on button "Save" at bounding box center [1502, 127] width 65 height 29
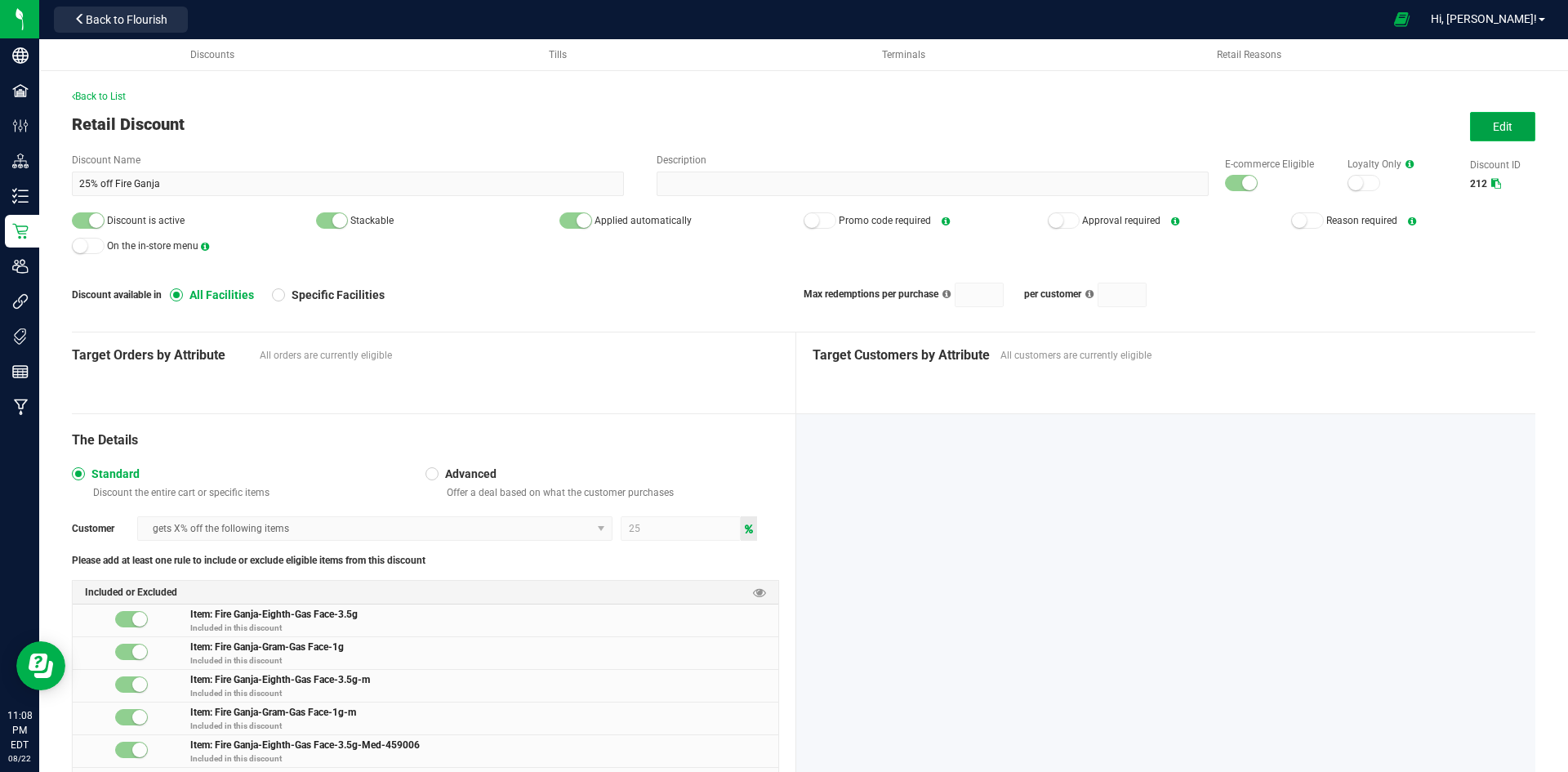
click at [1494, 134] on button "Edit" at bounding box center [1502, 127] width 65 height 29
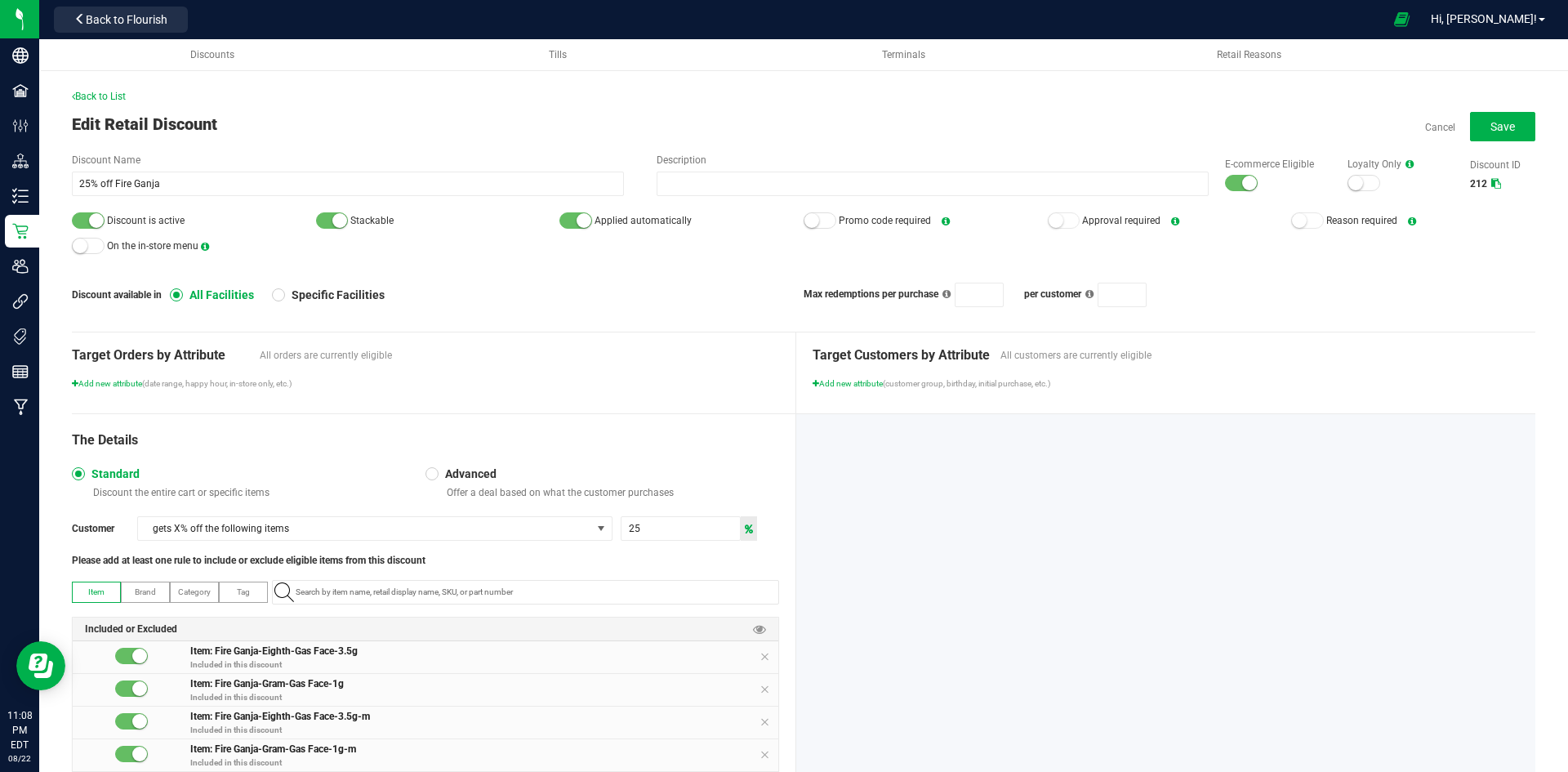
drag, startPoint x: 1235, startPoint y: 180, endPoint x: 1216, endPoint y: 180, distance: 19.0
click at [1242, 180] on small at bounding box center [1249, 182] width 15 height 15
drag, startPoint x: 79, startPoint y: 218, endPoint x: 88, endPoint y: 217, distance: 9.1
click at [84, 218] on div at bounding box center [88, 220] width 33 height 16
click at [1506, 134] on button "Save" at bounding box center [1502, 127] width 65 height 29
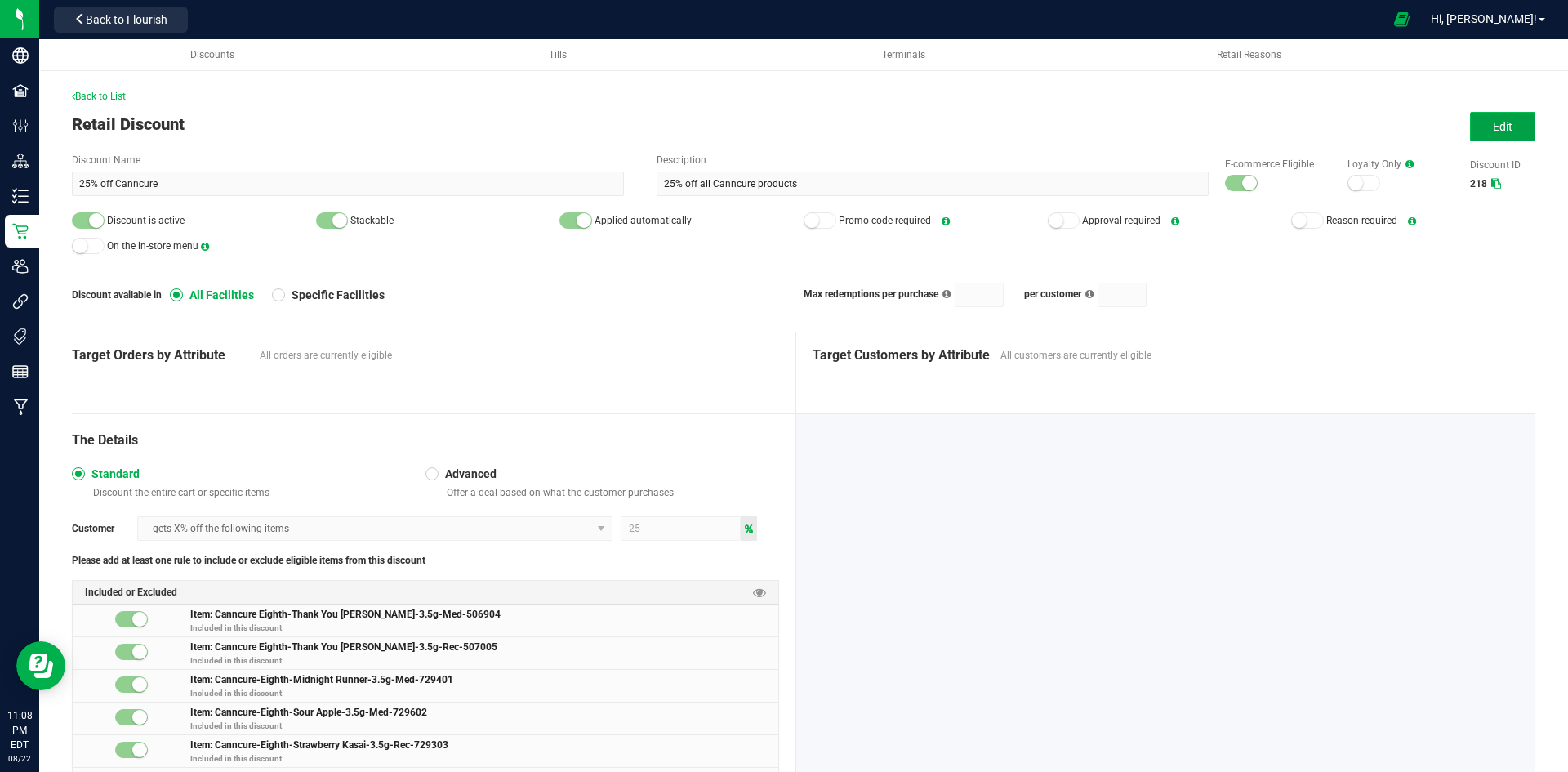
click at [1475, 119] on button "Edit" at bounding box center [1502, 127] width 65 height 29
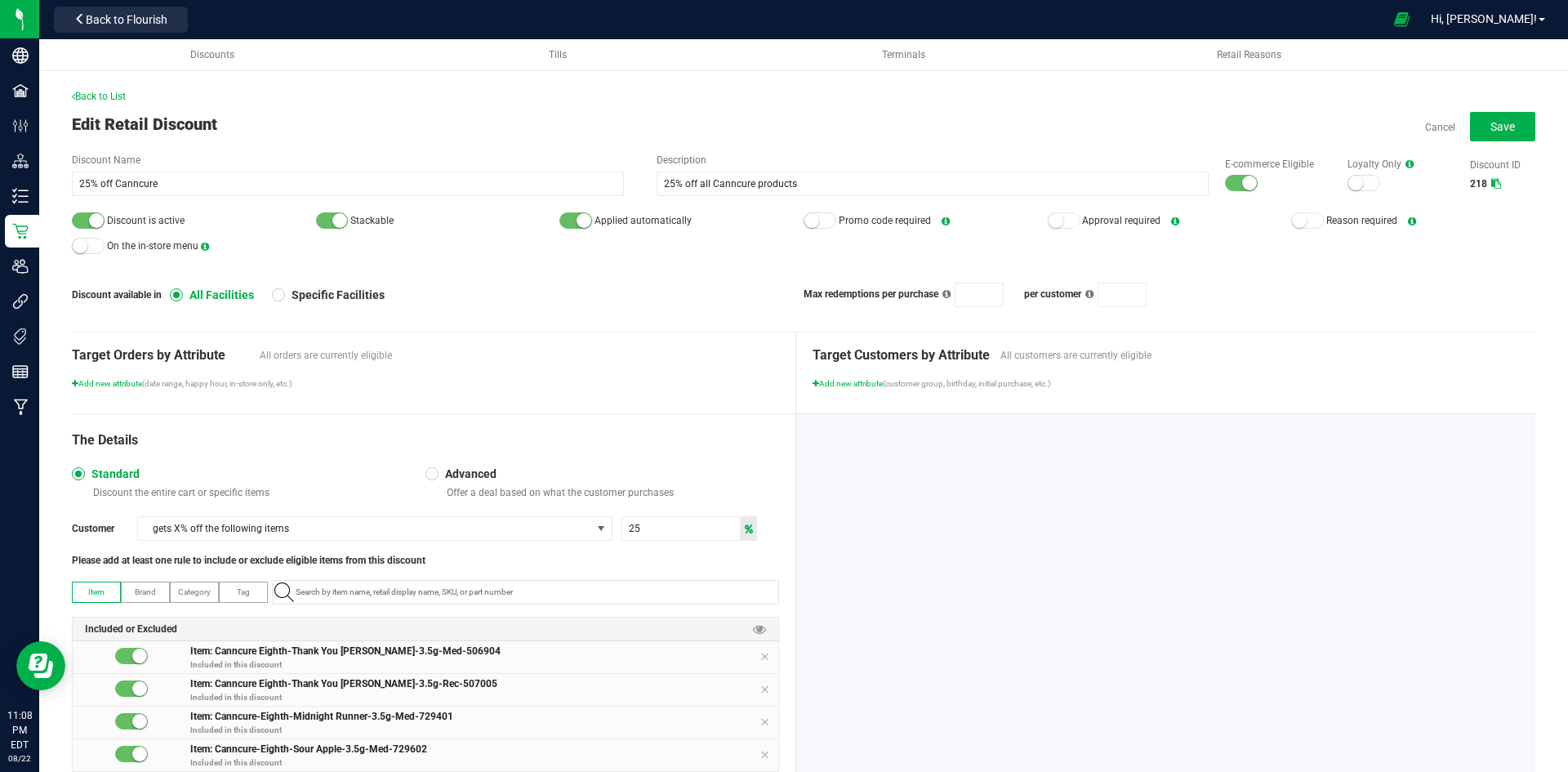
click at [1242, 186] on small at bounding box center [1249, 182] width 15 height 15
click at [89, 216] on div at bounding box center [88, 220] width 33 height 16
click at [1452, 128] on div "Cancel Save" at bounding box center [1480, 127] width 110 height 29
click at [1491, 121] on span "Save" at bounding box center [1503, 126] width 24 height 13
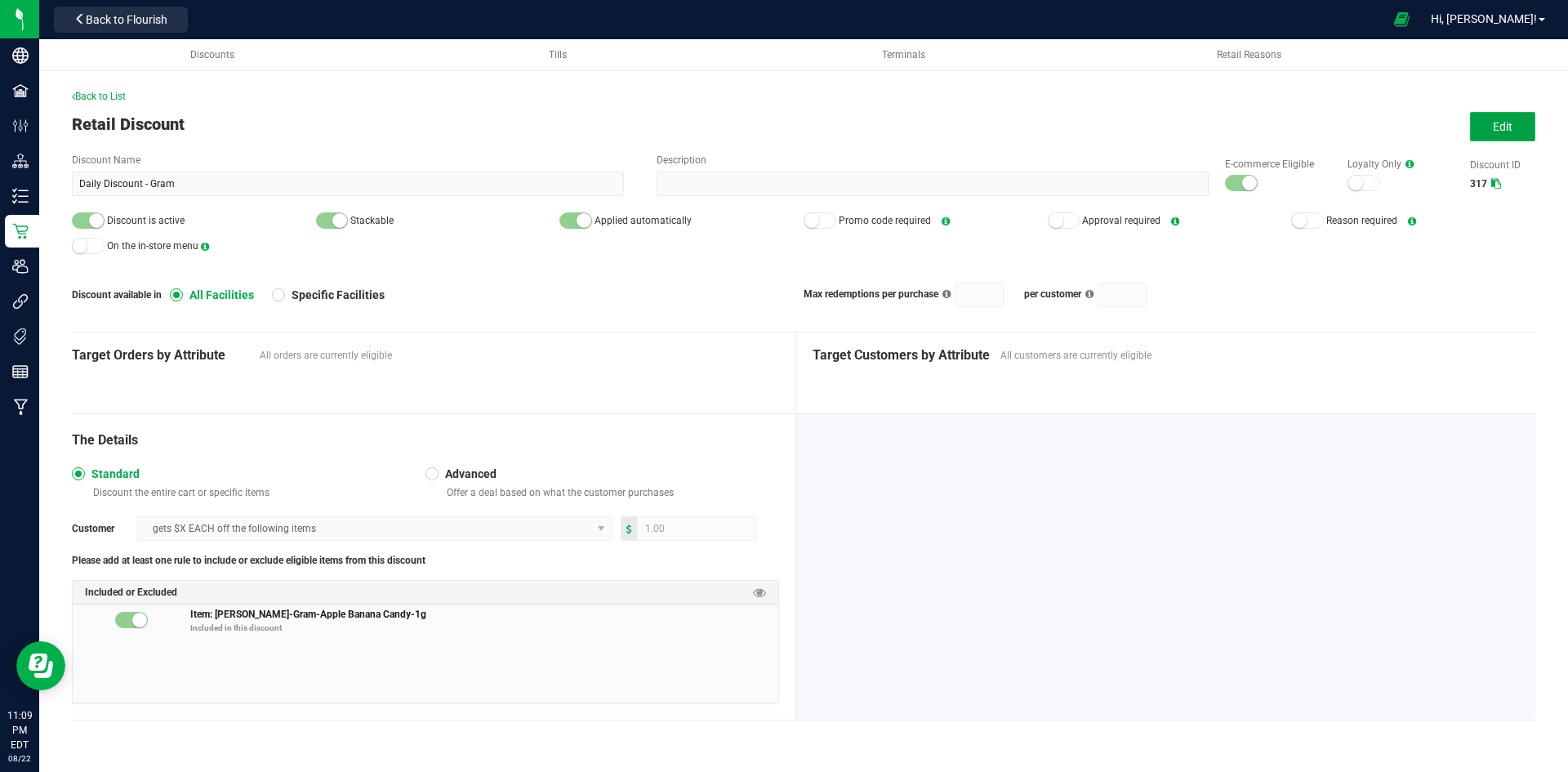
click at [1511, 115] on button "Edit" at bounding box center [1502, 127] width 65 height 29
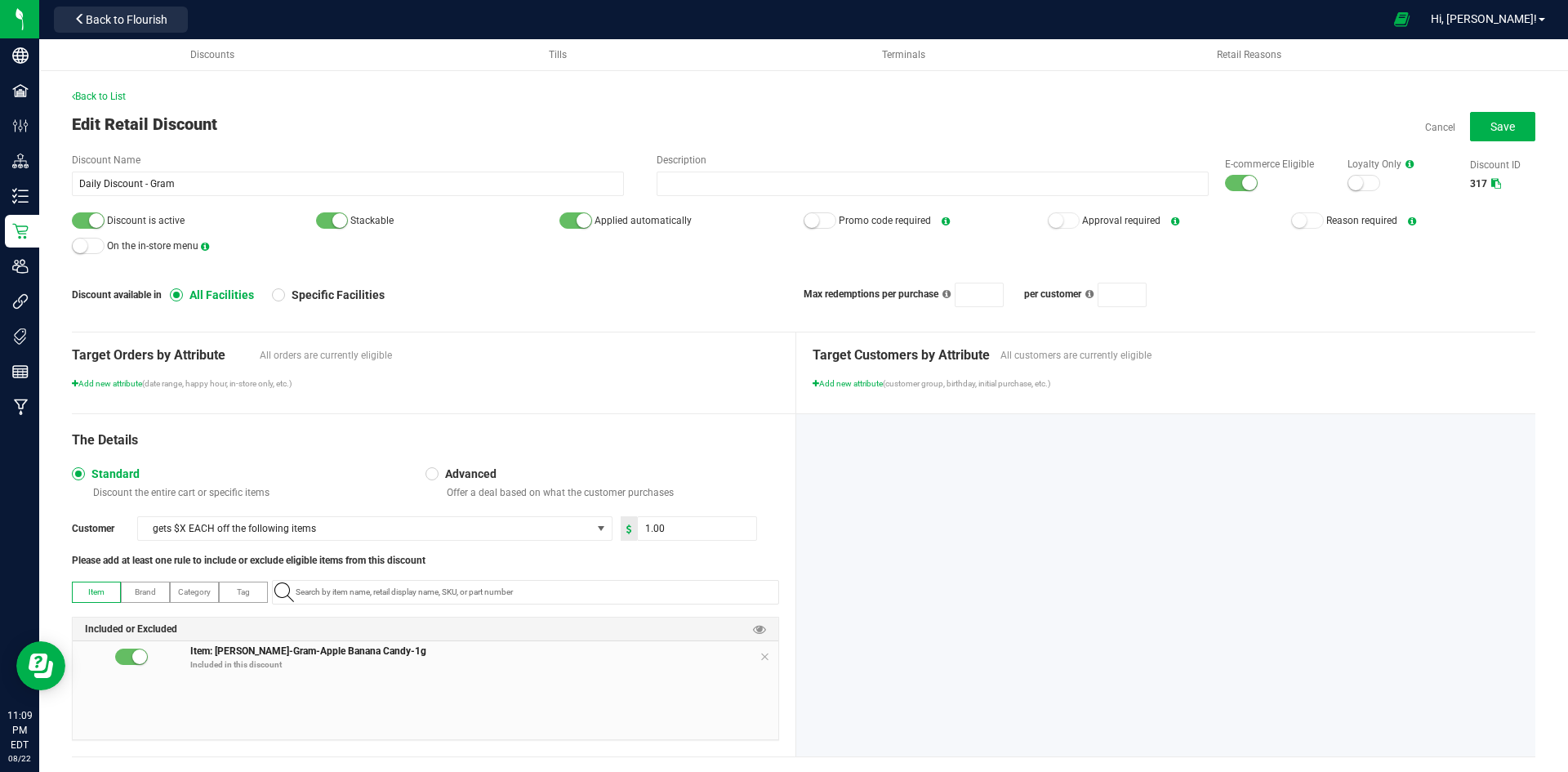
click at [1242, 180] on small at bounding box center [1249, 182] width 15 height 15
click at [89, 226] on div at bounding box center [88, 220] width 33 height 16
click at [1511, 118] on button "Save" at bounding box center [1502, 127] width 65 height 29
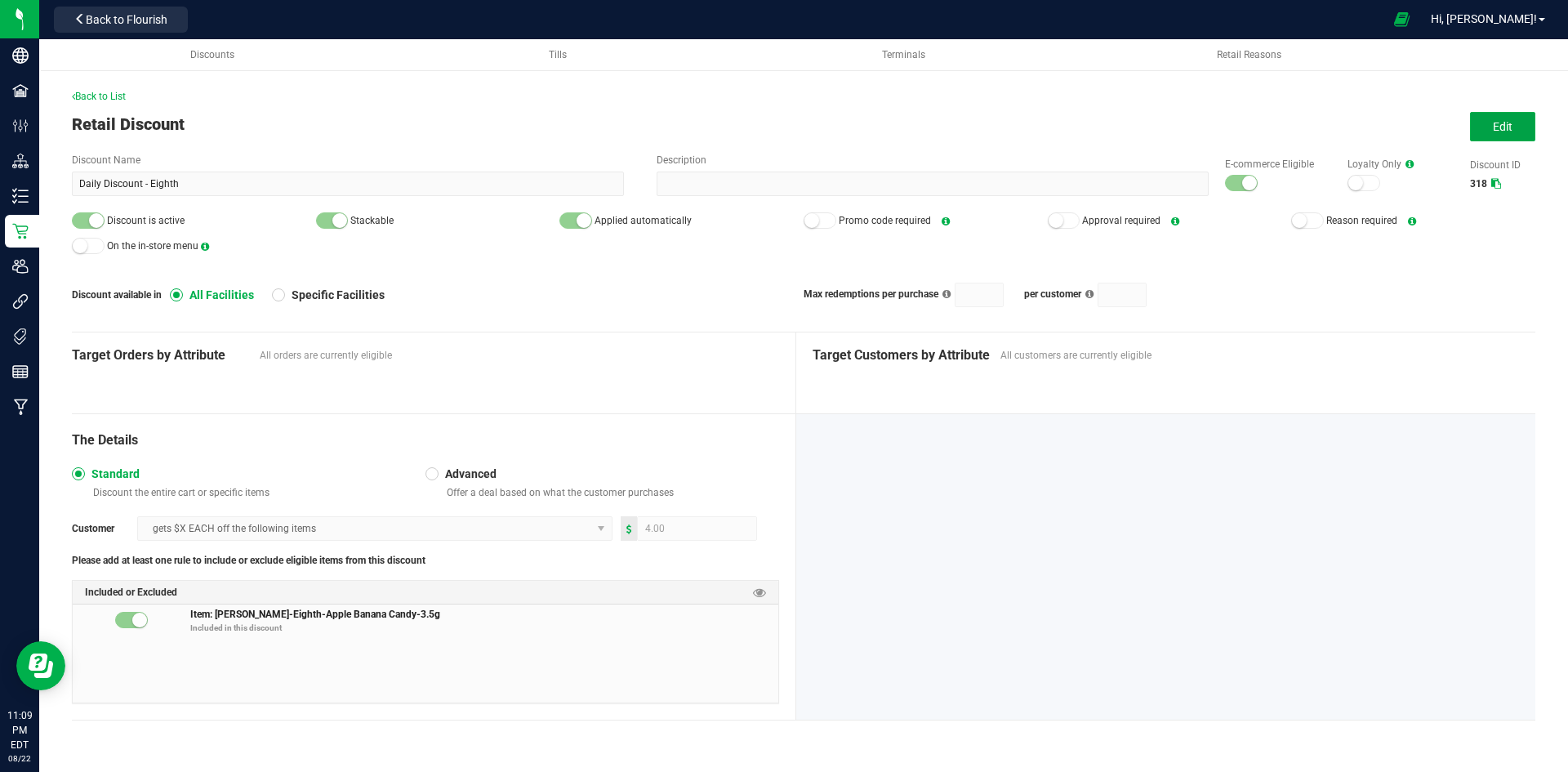
click at [1494, 116] on button "Edit" at bounding box center [1502, 127] width 65 height 29
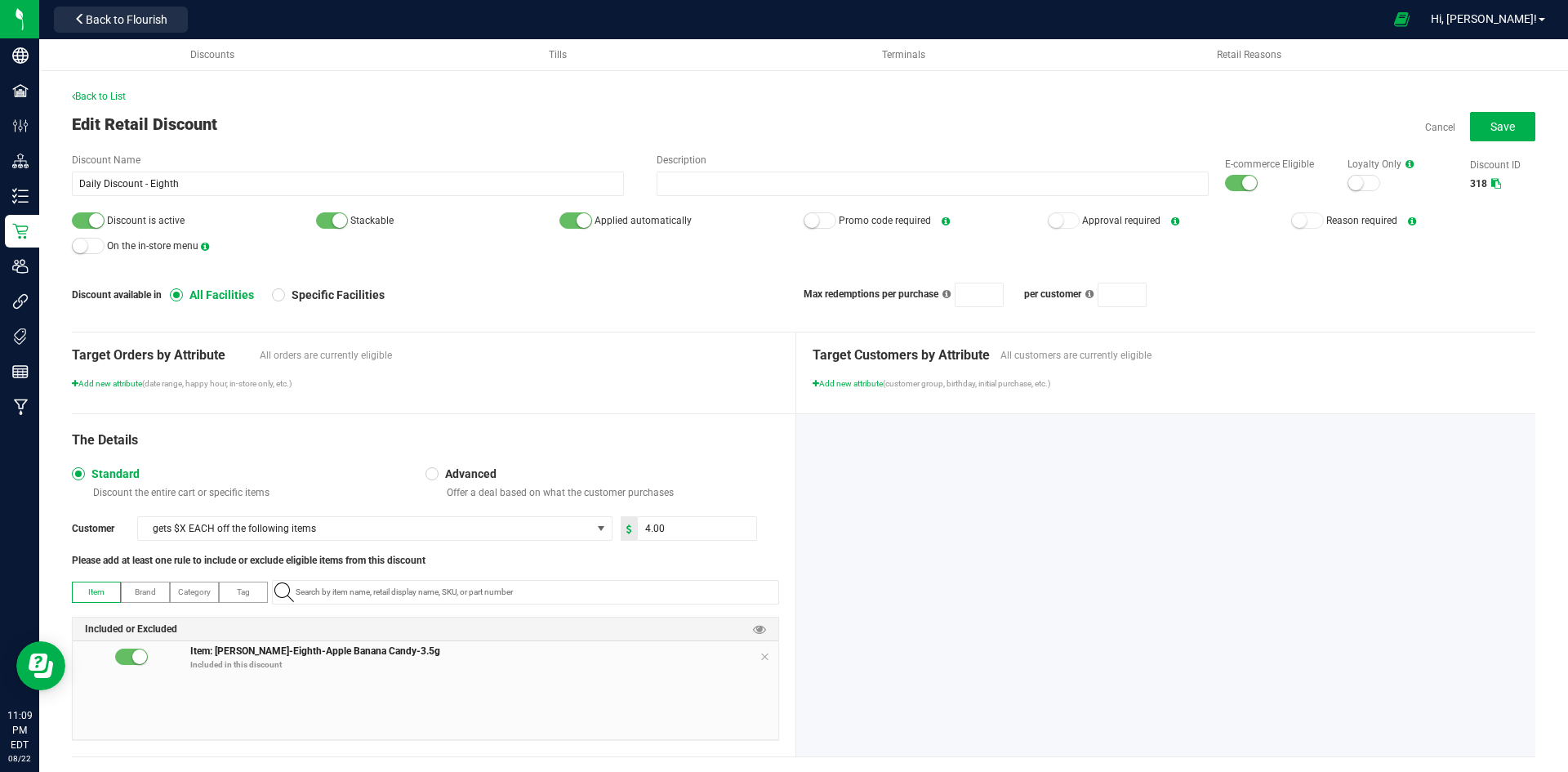
drag, startPoint x: 1223, startPoint y: 182, endPoint x: 826, endPoint y: 235, distance: 400.5
click at [1225, 182] on div at bounding box center [1242, 183] width 33 height 16
click at [99, 224] on small at bounding box center [96, 220] width 15 height 15
click at [1470, 121] on button "Save" at bounding box center [1502, 127] width 65 height 29
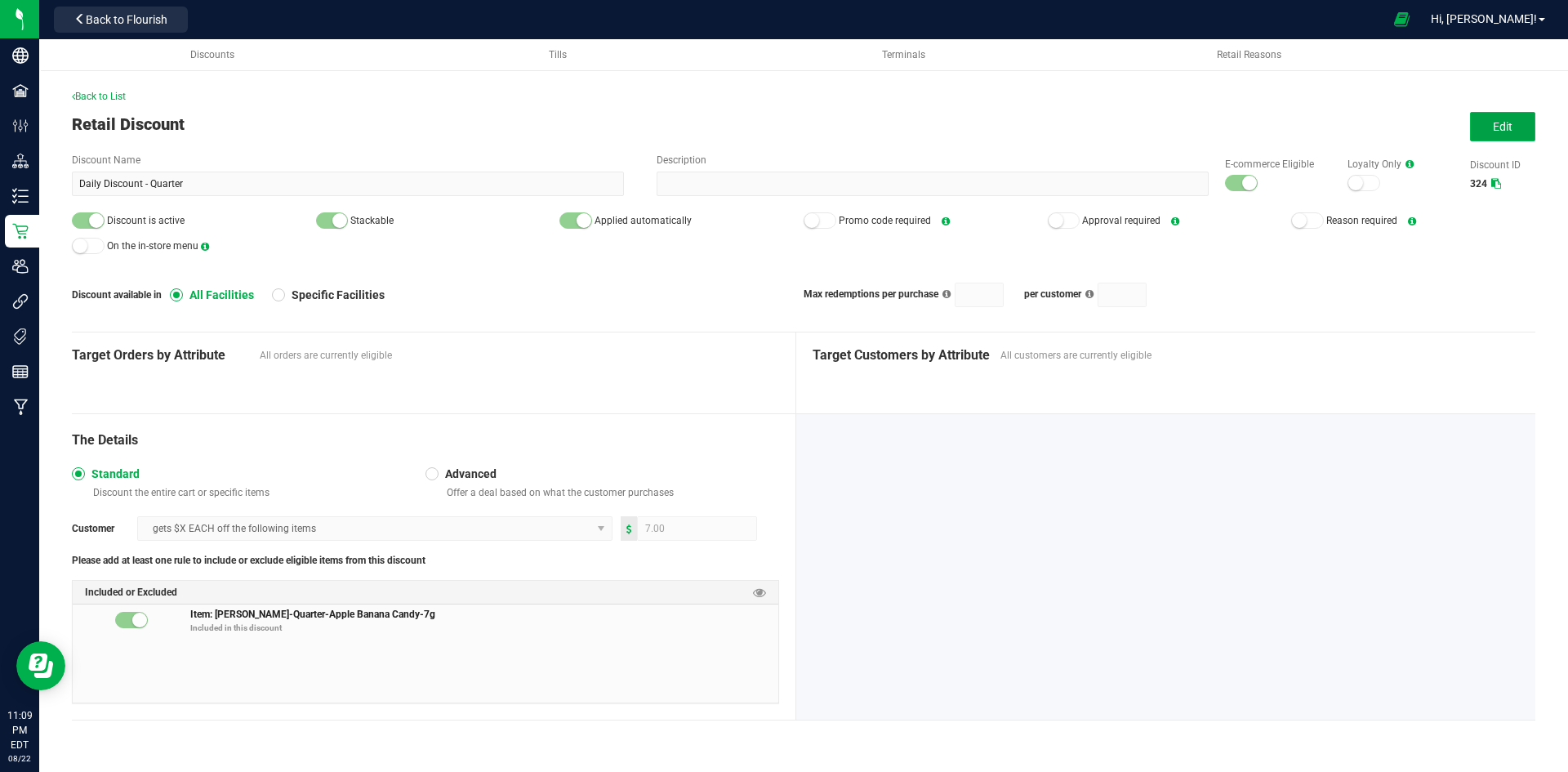
click at [1493, 128] on span "Edit" at bounding box center [1503, 126] width 20 height 13
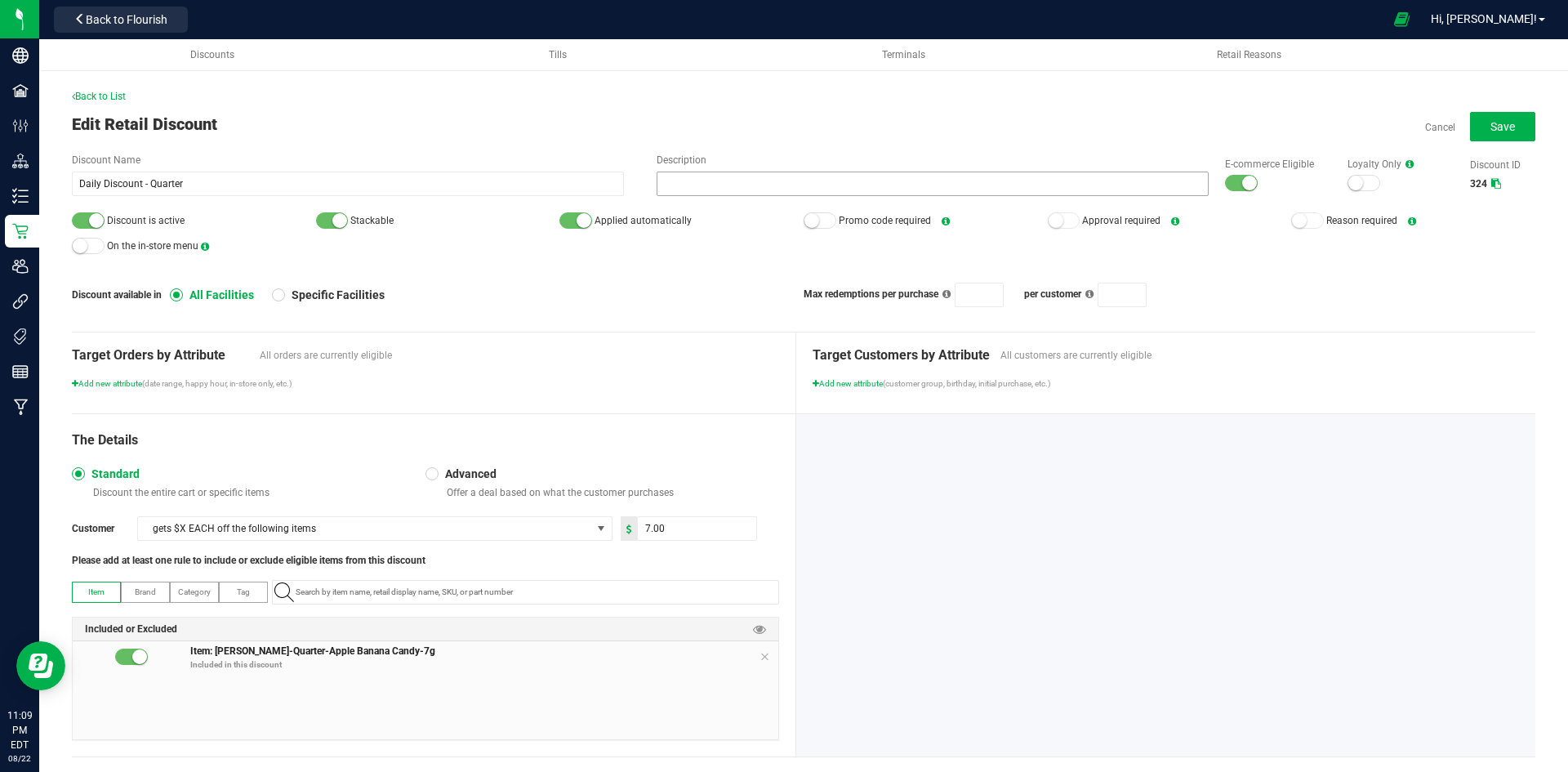
click at [1225, 186] on div at bounding box center [1242, 183] width 33 height 16
click at [91, 223] on small at bounding box center [96, 220] width 15 height 15
click at [1499, 131] on span "Save" at bounding box center [1503, 126] width 24 height 13
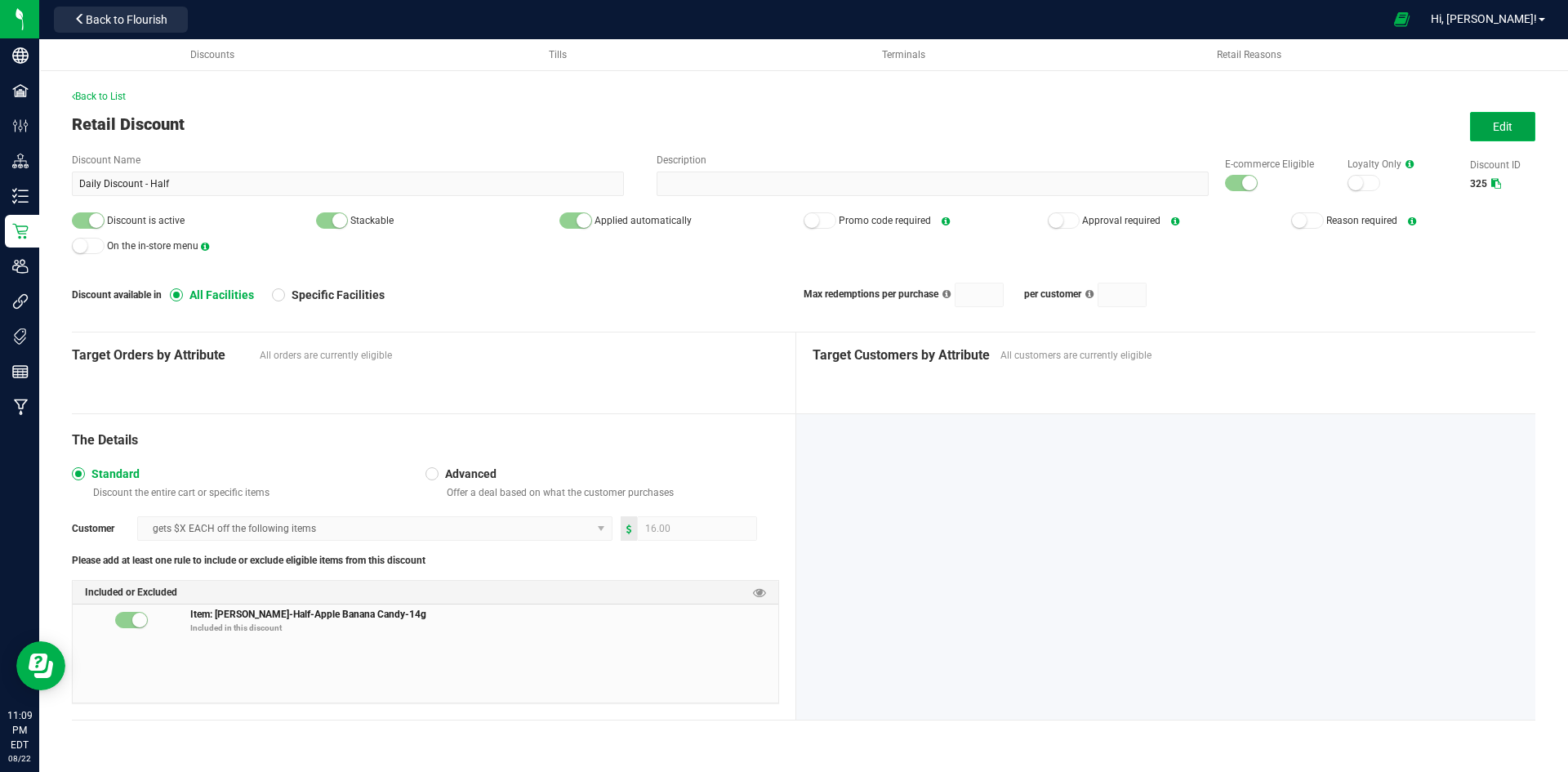
click at [1489, 123] on button "Edit" at bounding box center [1502, 127] width 65 height 29
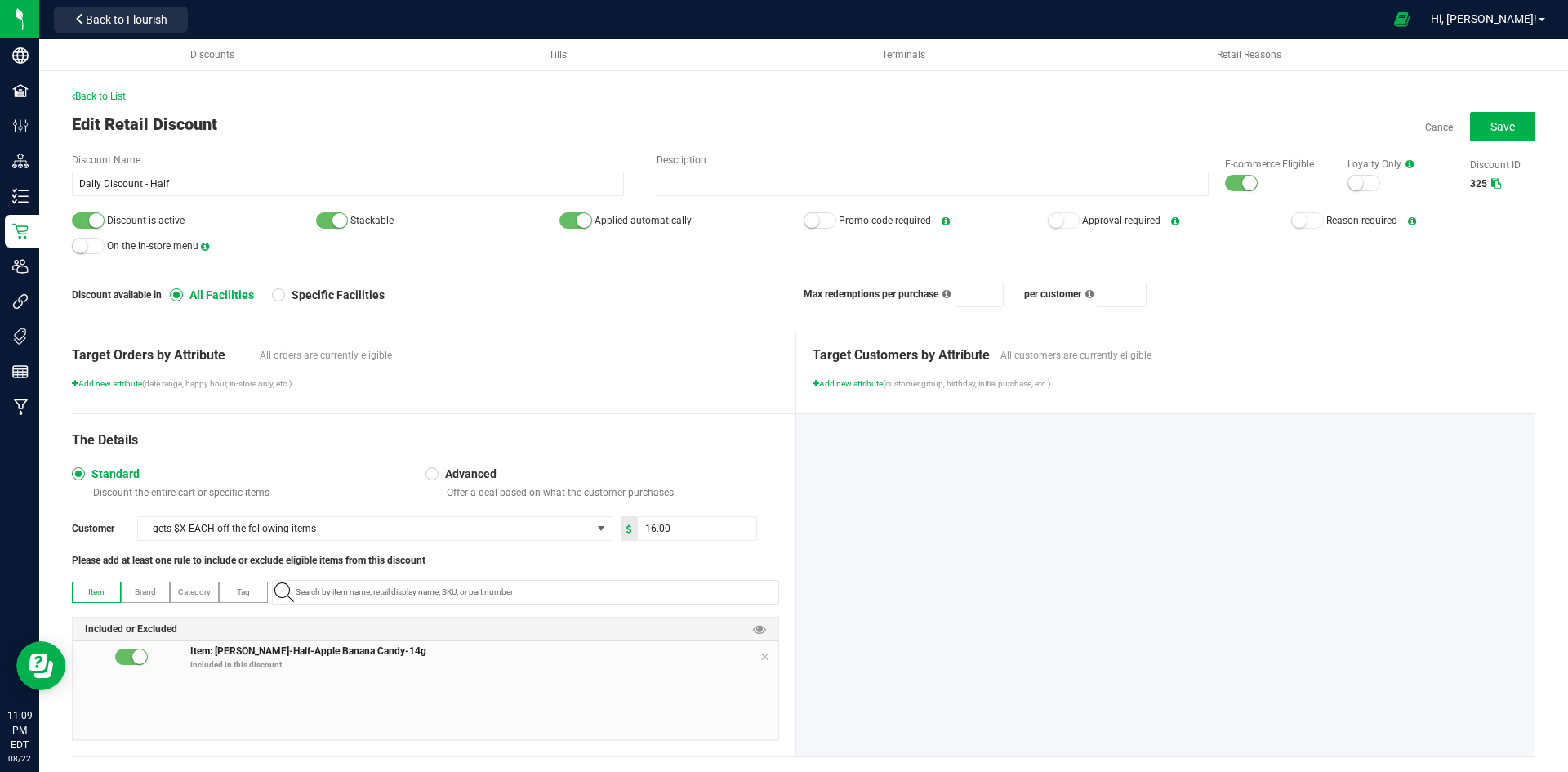
click at [1242, 186] on small at bounding box center [1249, 182] width 15 height 15
drag, startPoint x: 81, startPoint y: 219, endPoint x: 336, endPoint y: 217, distance: 255.0
click at [82, 219] on div at bounding box center [88, 220] width 33 height 16
click at [1481, 119] on button "Save" at bounding box center [1502, 127] width 65 height 29
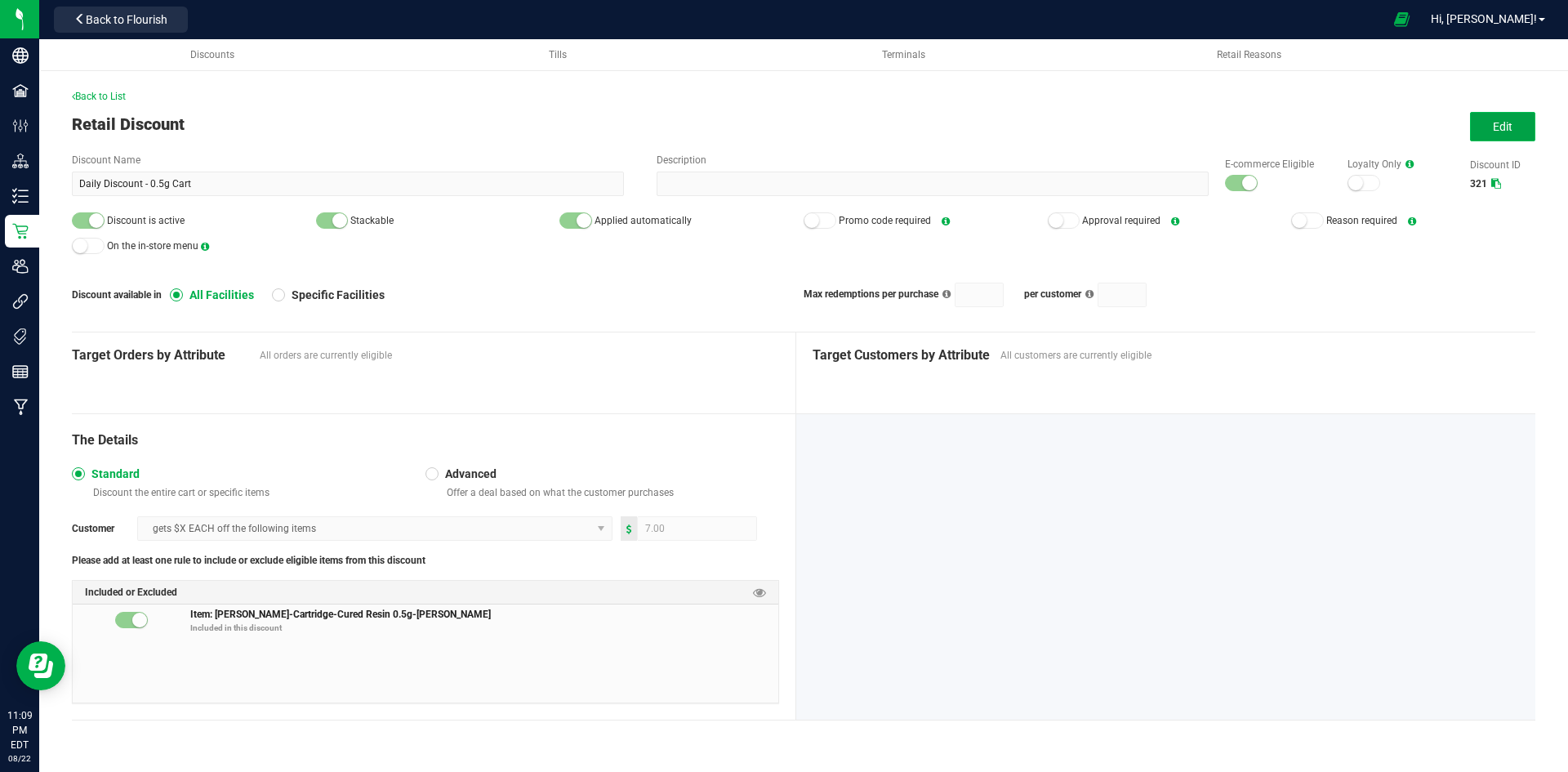
click at [1508, 112] on button "Edit" at bounding box center [1502, 127] width 65 height 29
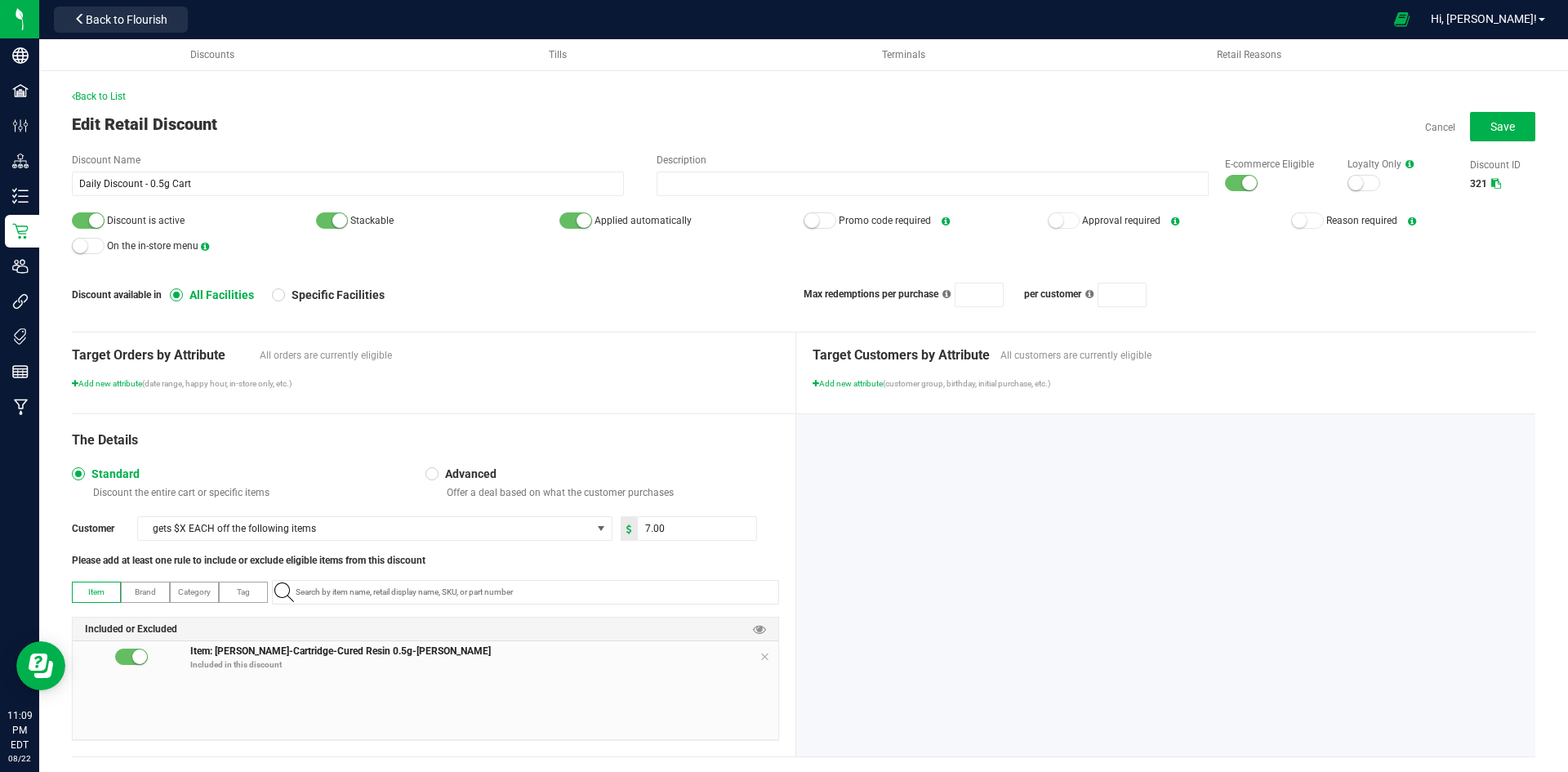
click at [1225, 180] on div at bounding box center [1242, 183] width 33 height 16
click at [89, 221] on small at bounding box center [96, 220] width 15 height 15
click at [1470, 125] on button "Save" at bounding box center [1502, 127] width 65 height 29
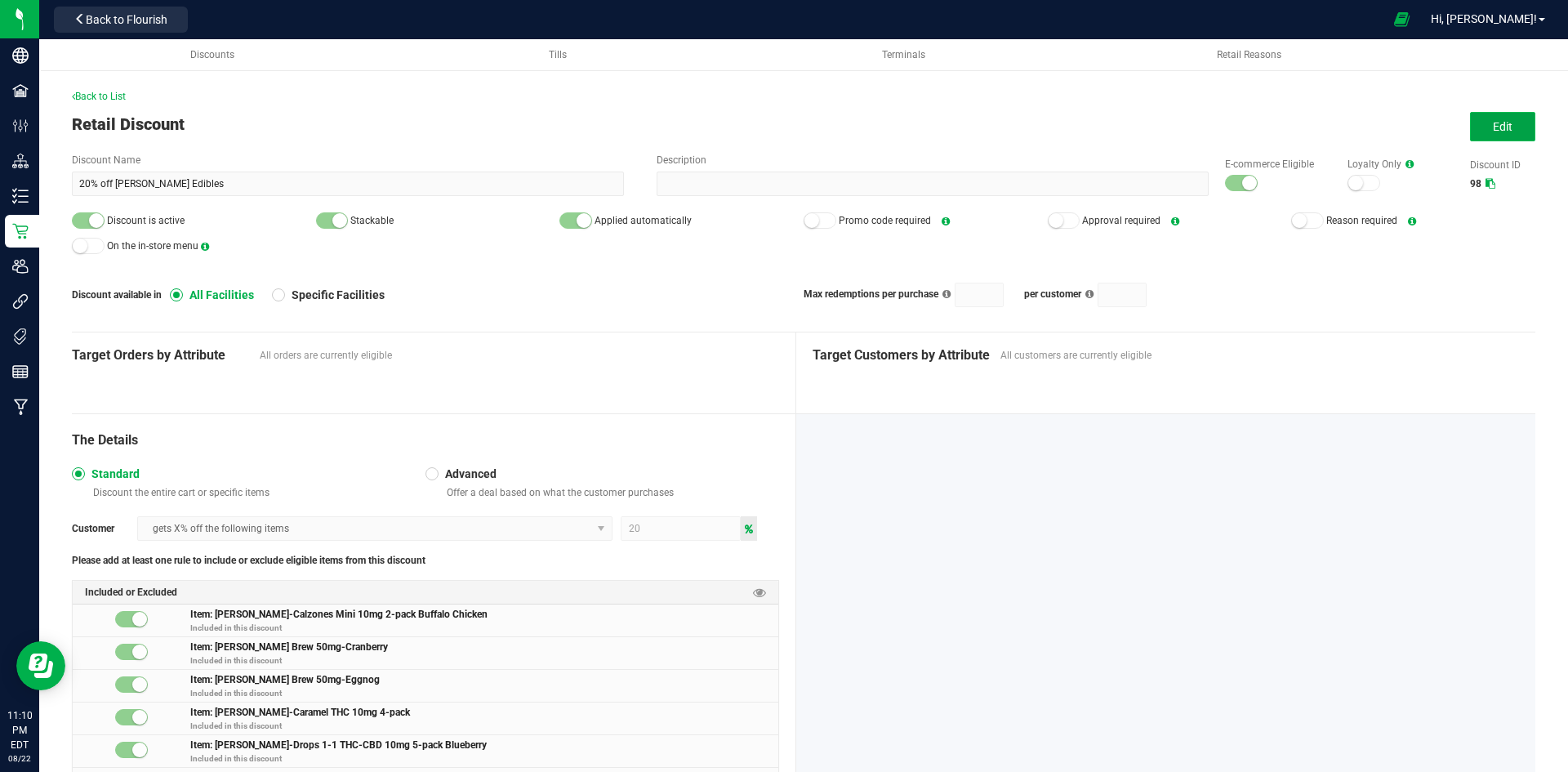
click at [1493, 128] on span "Edit" at bounding box center [1503, 126] width 20 height 13
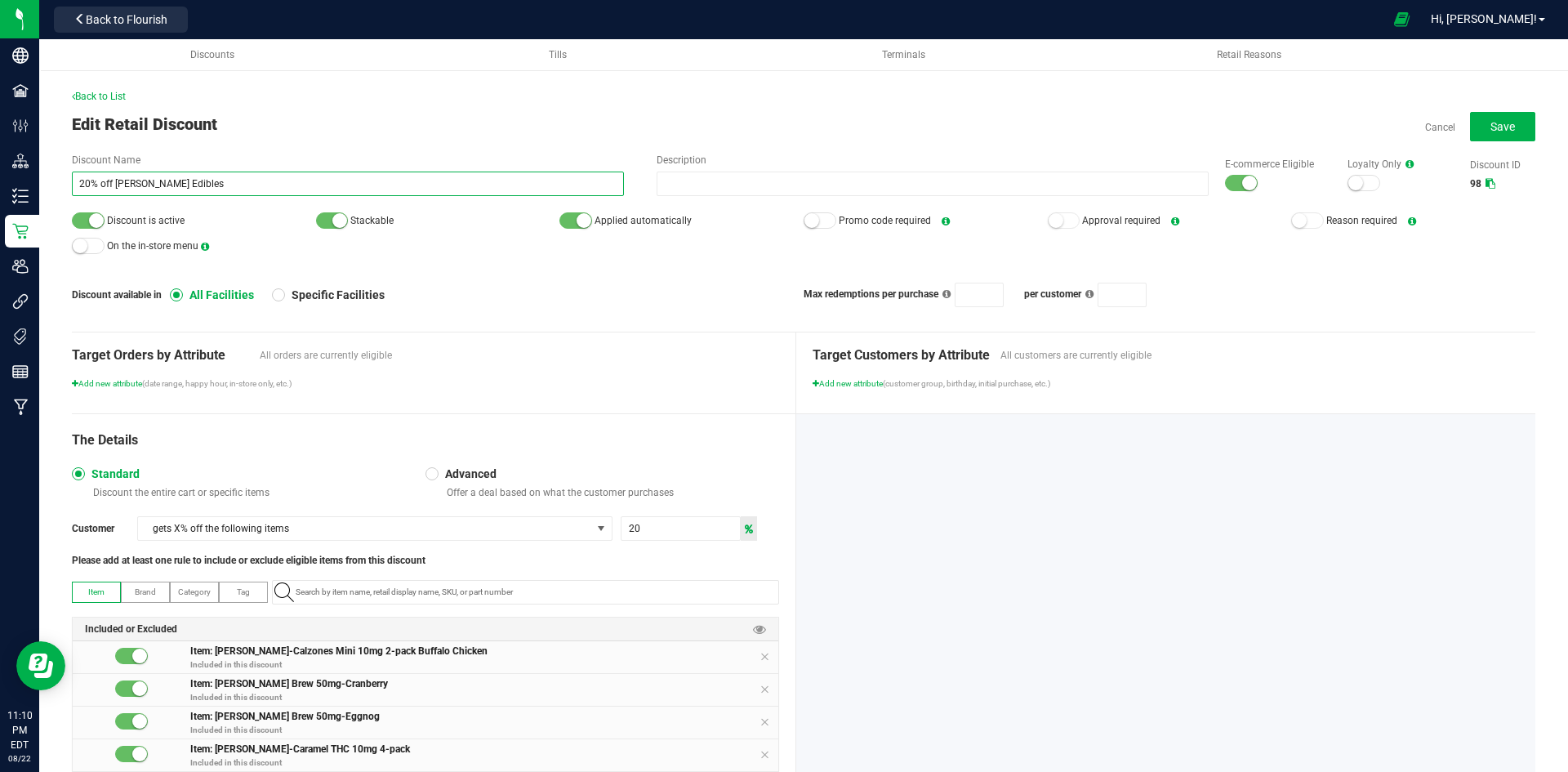
click at [91, 186] on input "20% off Slater Edibles" at bounding box center [348, 184] width 552 height 24
type input "15% off Slater Edibles"
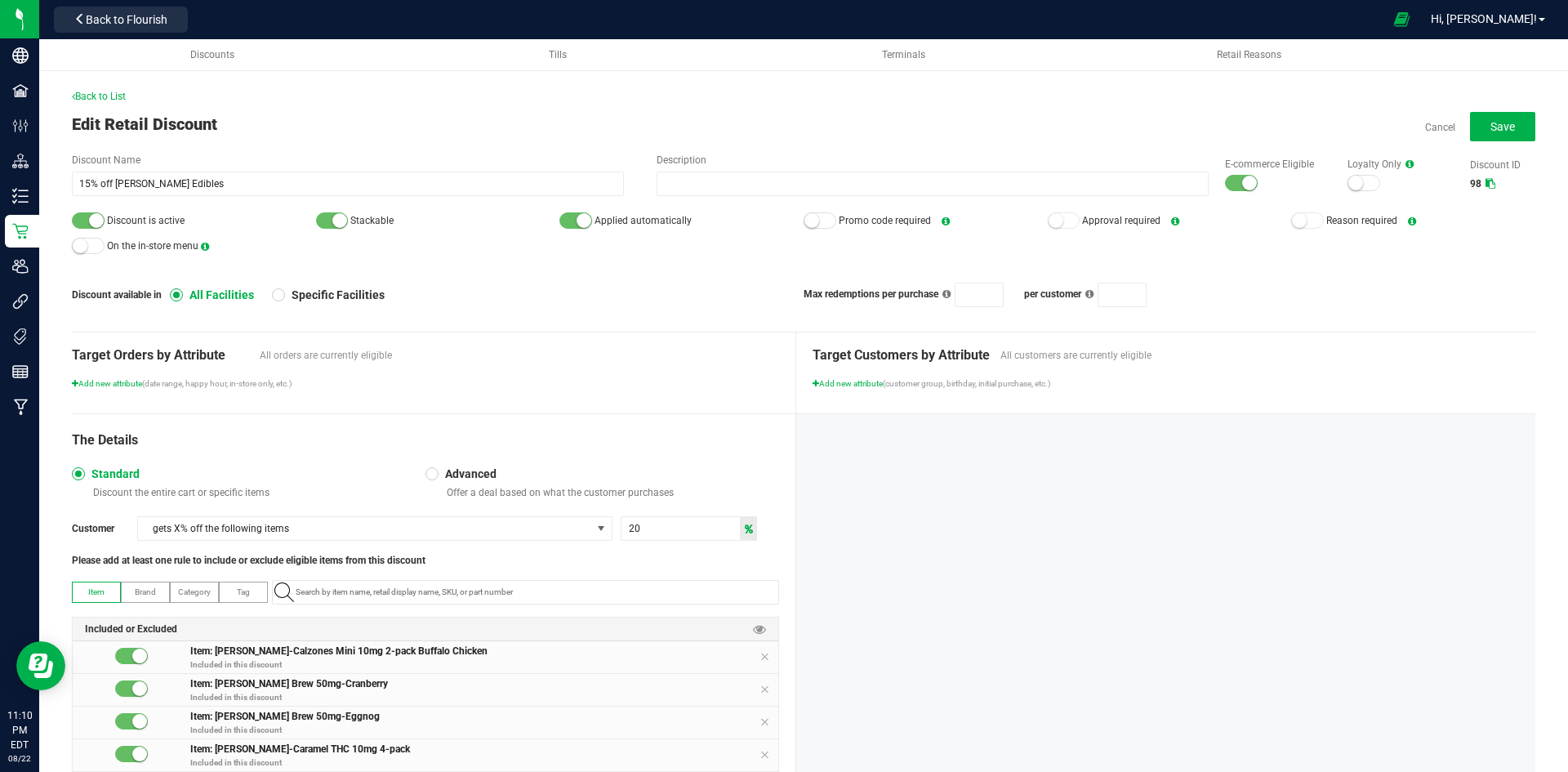
click at [86, 219] on div at bounding box center [88, 220] width 33 height 16
click at [1242, 180] on small at bounding box center [1249, 182] width 15 height 15
click at [1470, 126] on button "Save" at bounding box center [1502, 127] width 65 height 29
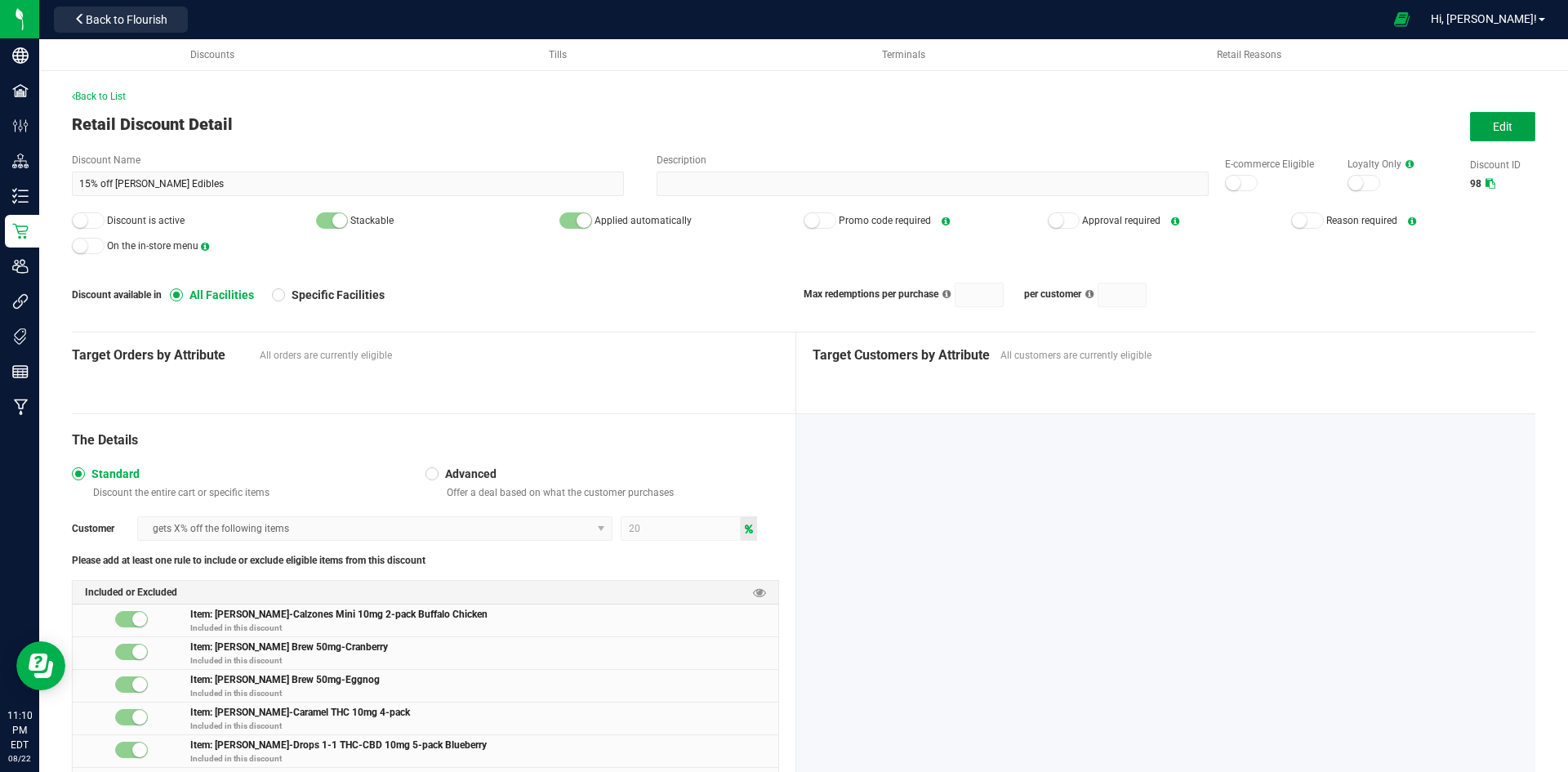
drag, startPoint x: 1487, startPoint y: 130, endPoint x: 845, endPoint y: 515, distance: 748.6
click at [1493, 130] on span "Edit" at bounding box center [1503, 126] width 20 height 13
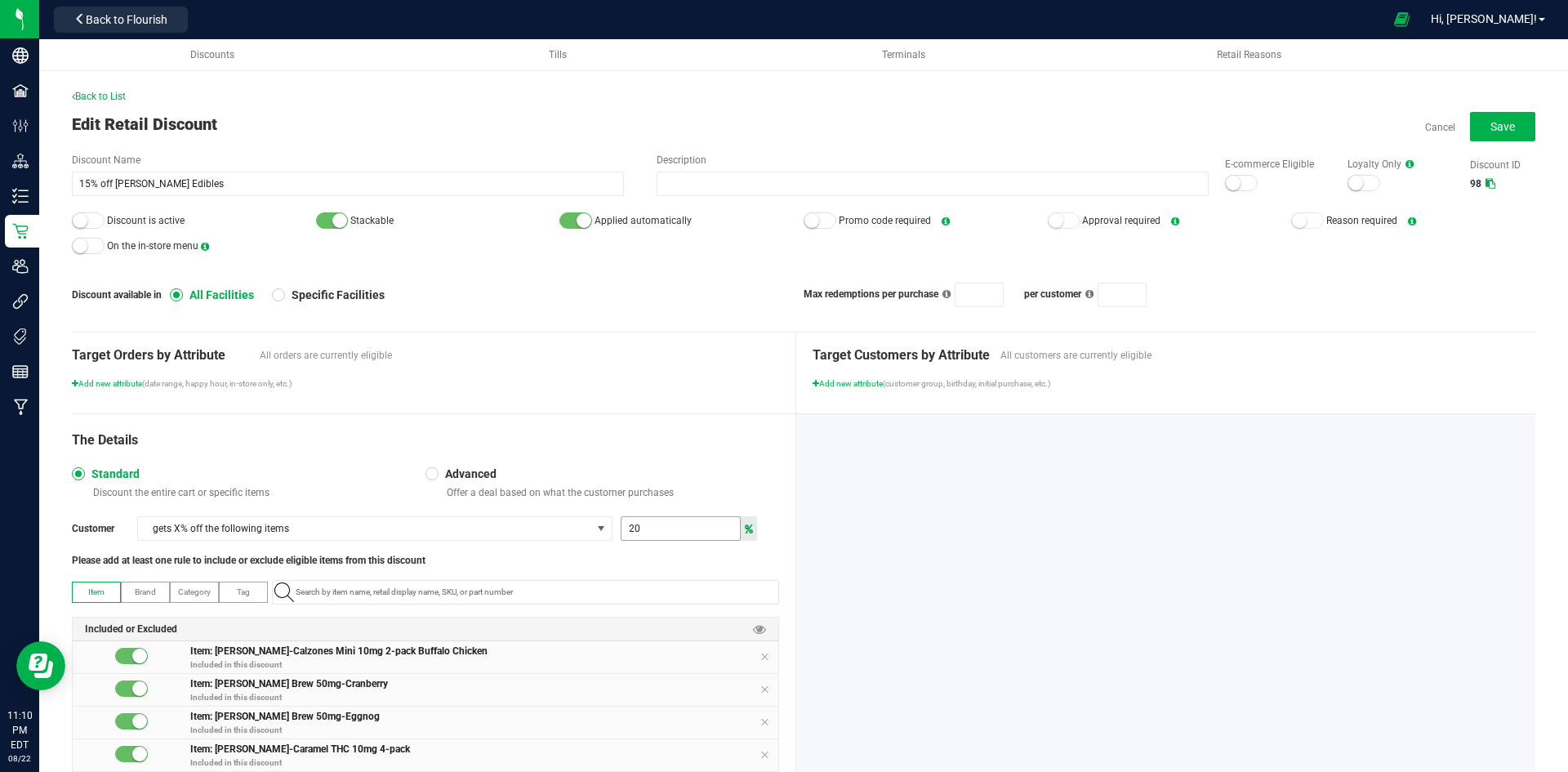
click at [655, 533] on input "20" at bounding box center [681, 528] width 119 height 23
type input "15"
click at [1499, 103] on div "Back to List" at bounding box center [804, 96] width 1464 height 15
click at [1491, 120] on span "Save" at bounding box center [1503, 126] width 24 height 13
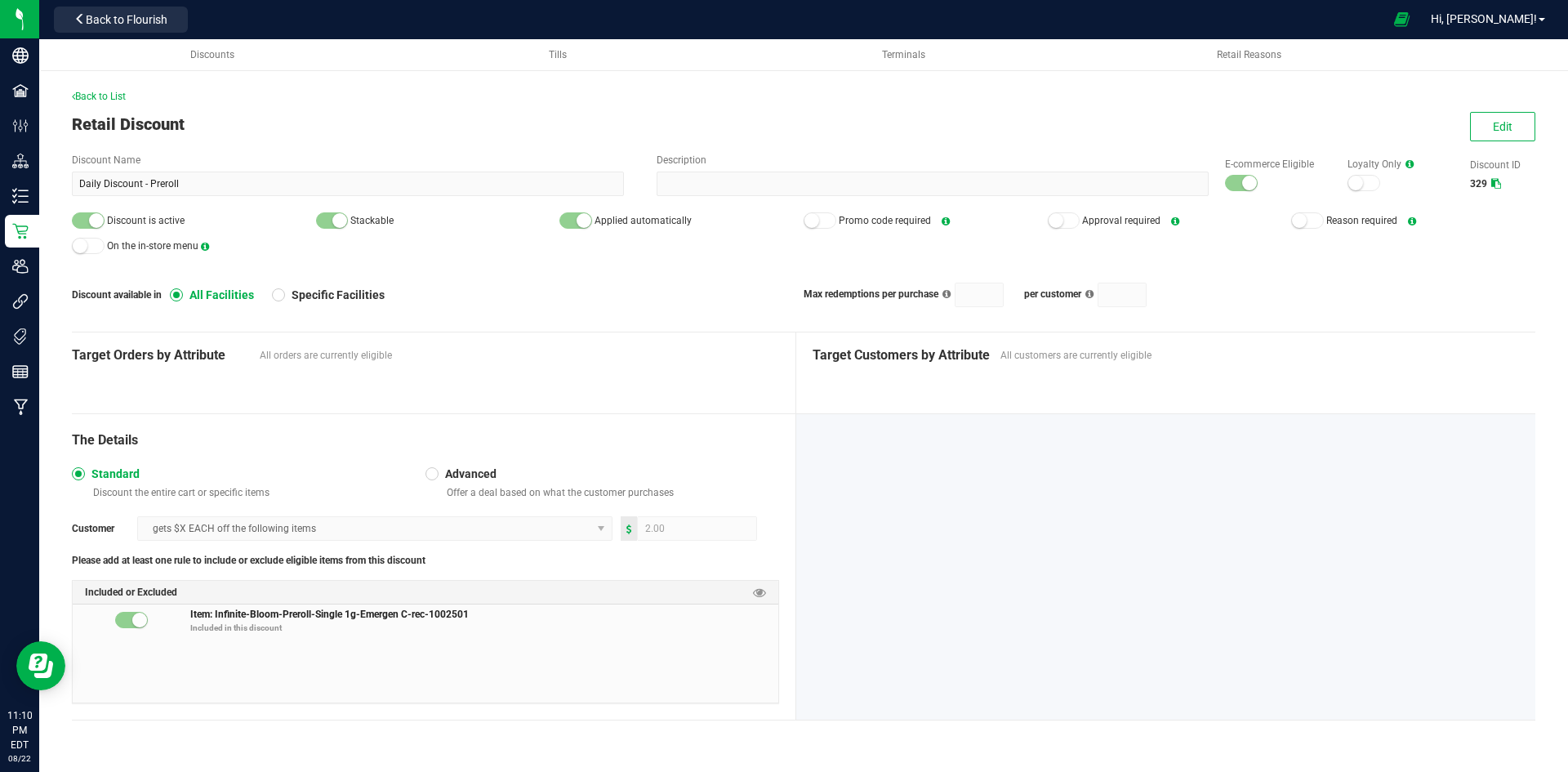
click at [1375, 455] on div at bounding box center [1166, 566] width 740 height 305
click at [1482, 127] on button "Edit" at bounding box center [1502, 127] width 65 height 29
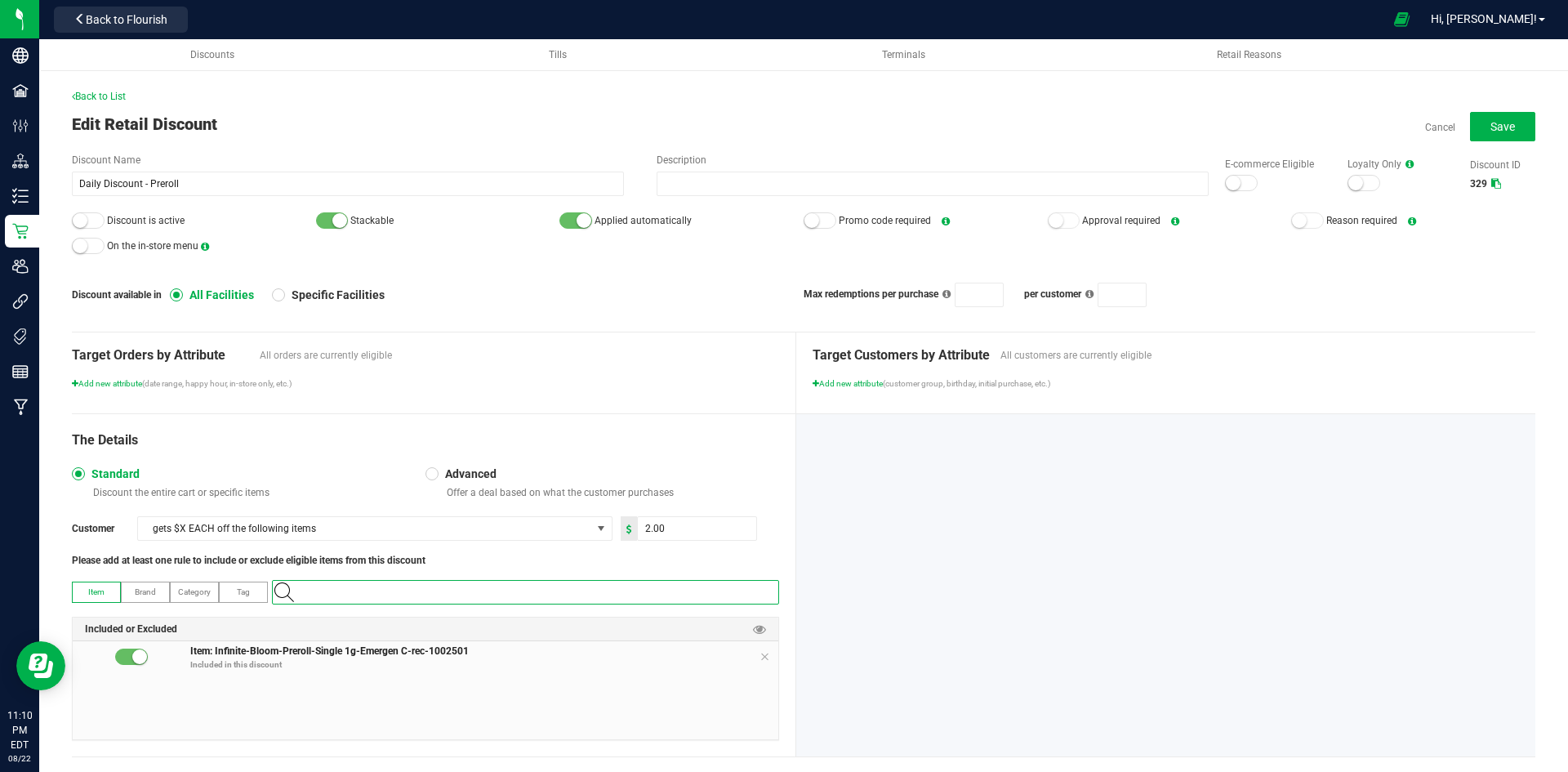
paste input "1.2.309.87861.0"
type input "1.2.309.87861.0"
click at [360, 625] on span "Hank's Herbs - Preroll - Single 1g - Fuzzy Melon - Rec-422411" at bounding box center [414, 619] width 262 height 16
click at [763, 655] on icon at bounding box center [764, 657] width 10 height 13
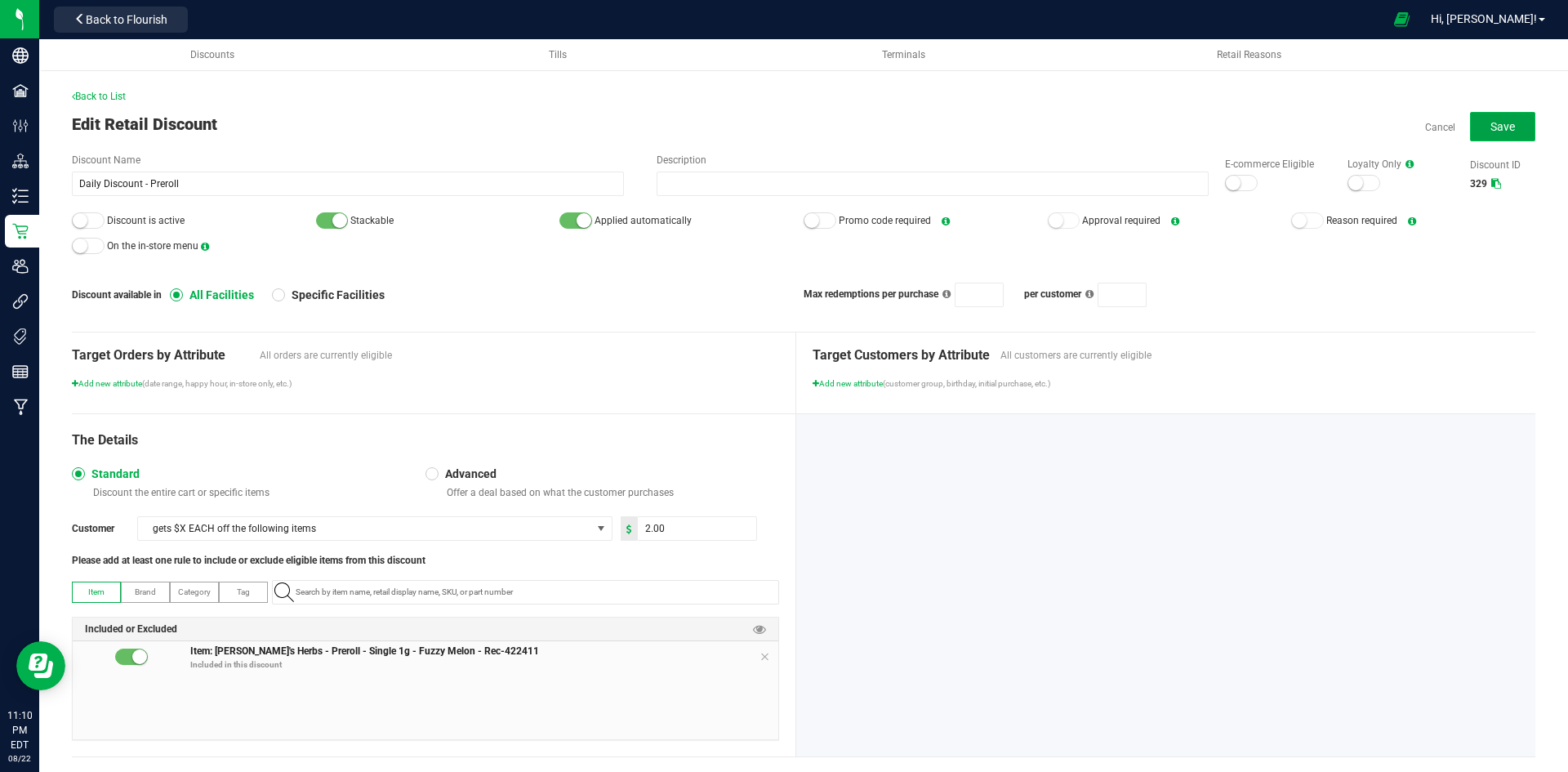
click at [1499, 115] on button "Save" at bounding box center [1502, 127] width 65 height 29
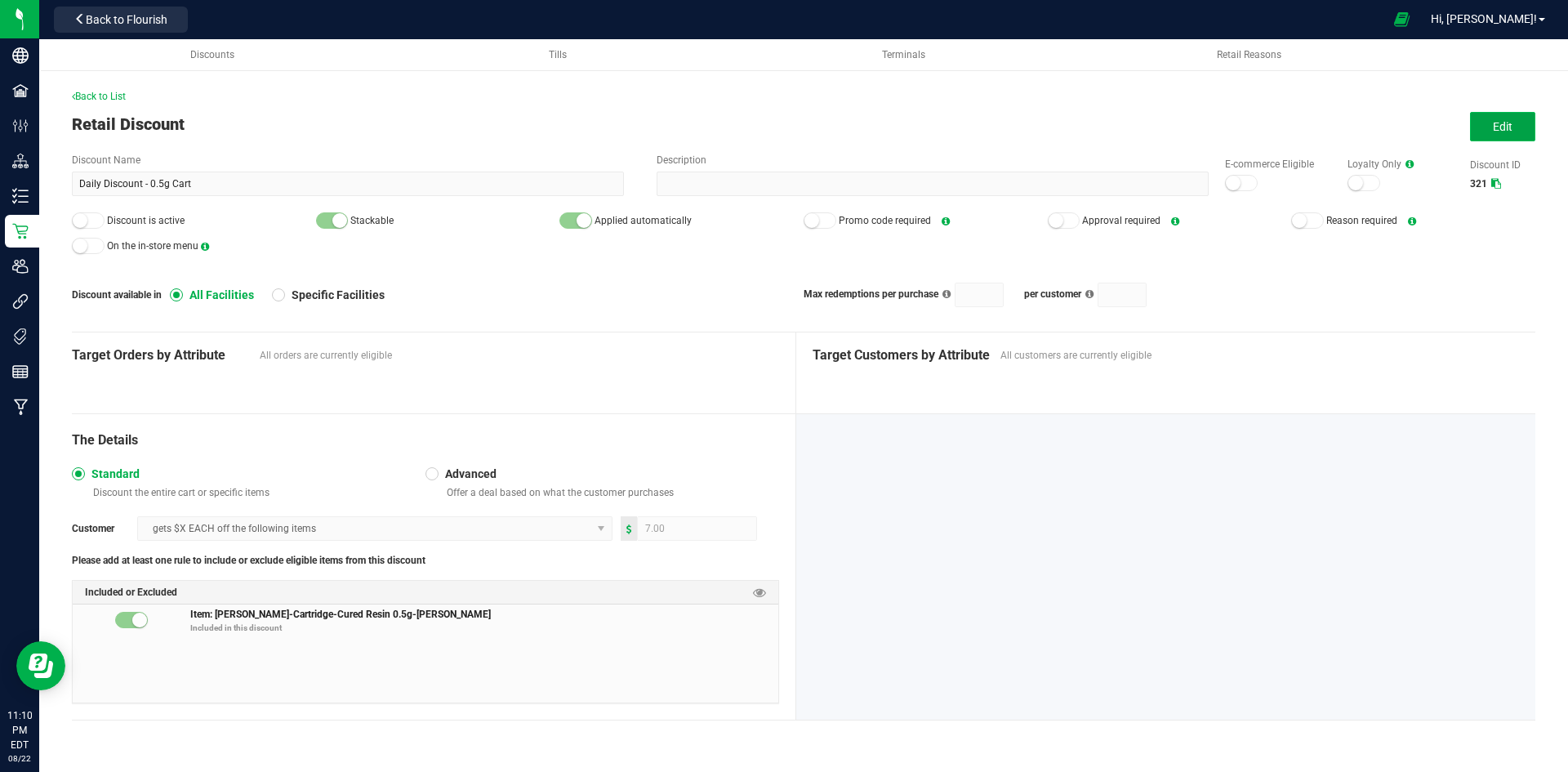
click at [1518, 125] on button "Edit" at bounding box center [1502, 127] width 65 height 29
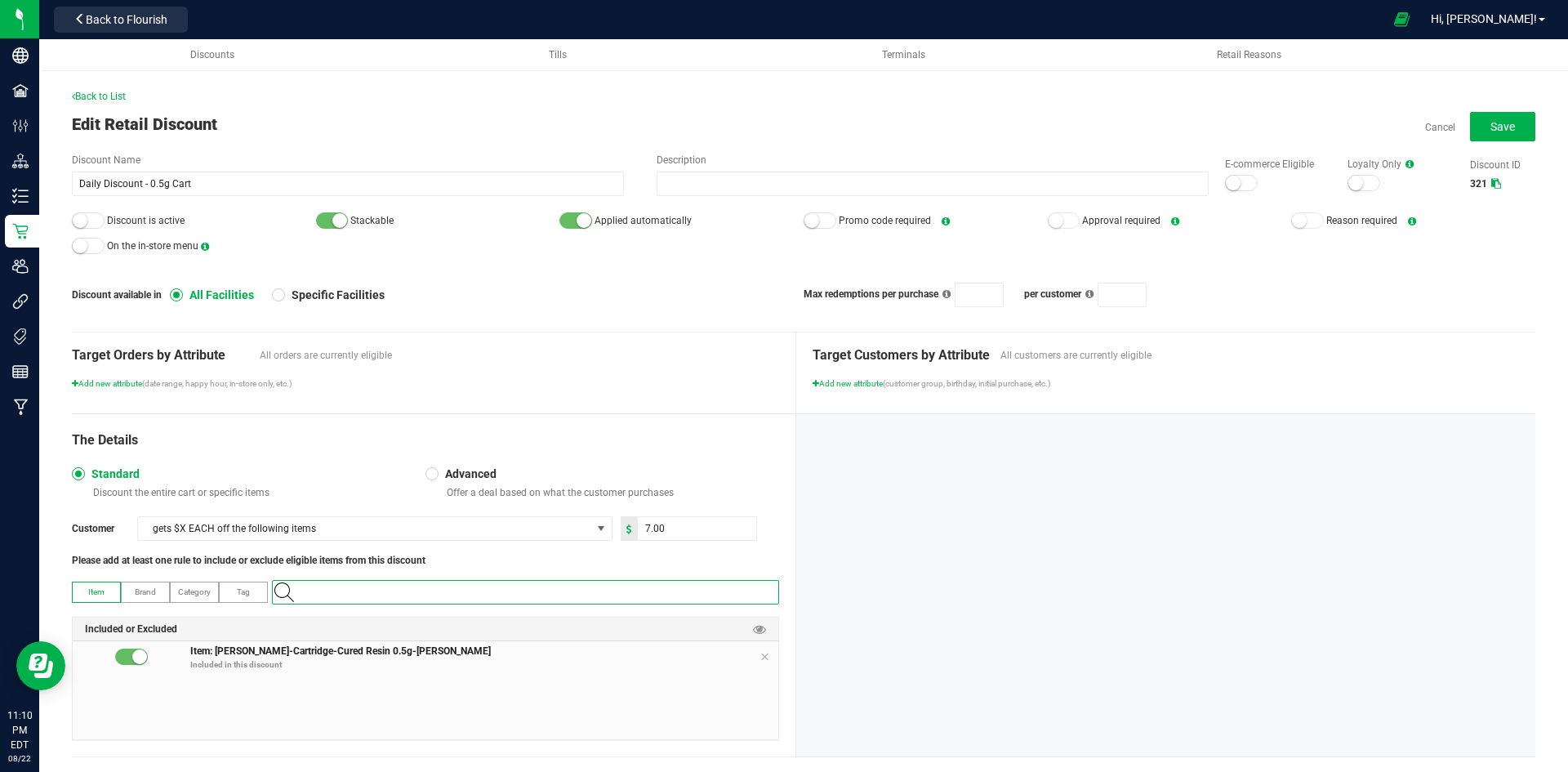
paste input "1.119437.142835.450932.0"
type input "1.119437.142835.450932.0"
click at [424, 621] on span "[PERSON_NAME]-Cartridge-Cured Resin-0.5g-Zkittles" at bounding box center [378, 619] width 192 height 16
click at [760, 654] on icon at bounding box center [764, 657] width 10 height 13
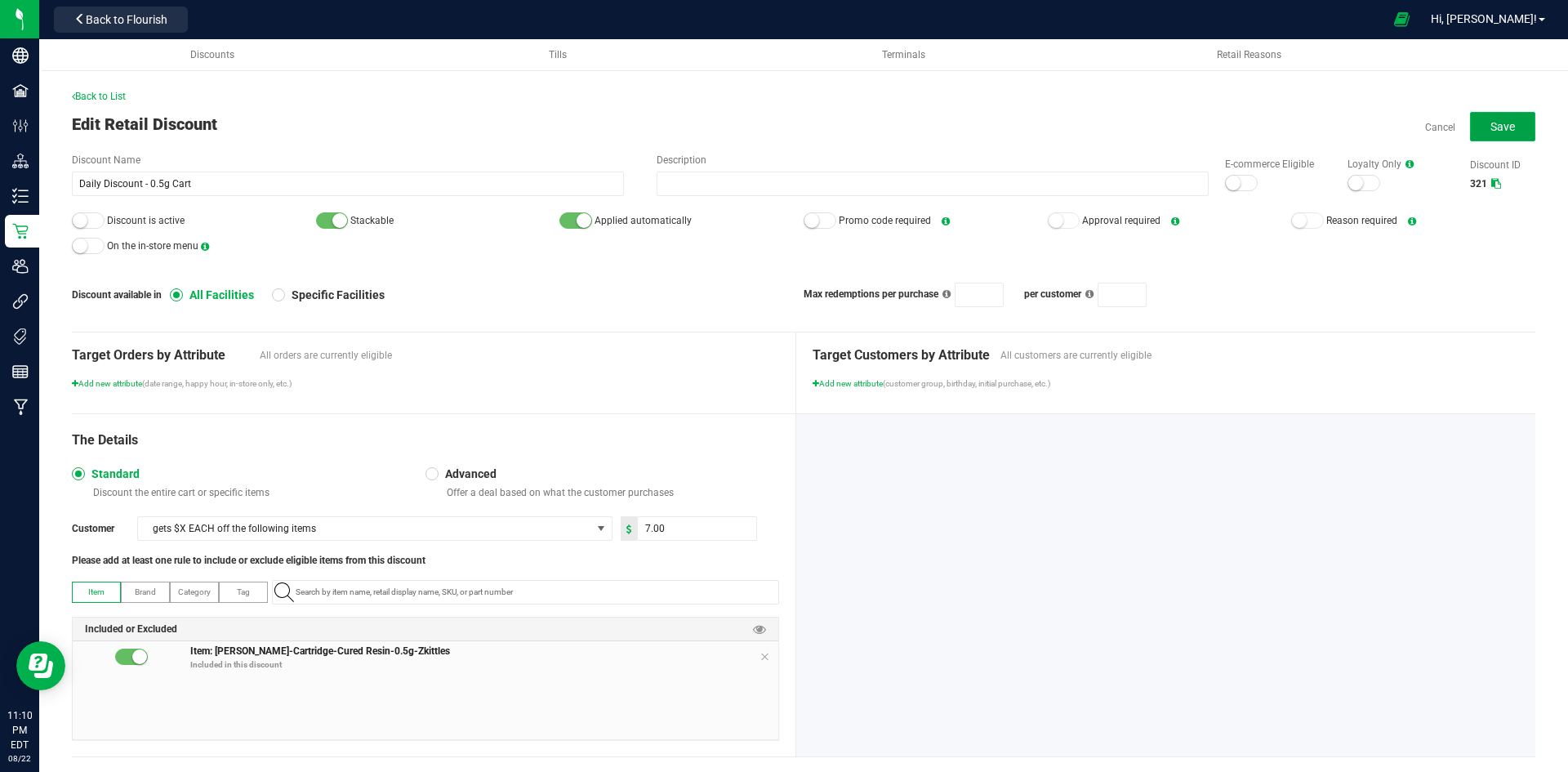
click at [1491, 125] on span "Save" at bounding box center [1503, 126] width 24 height 13
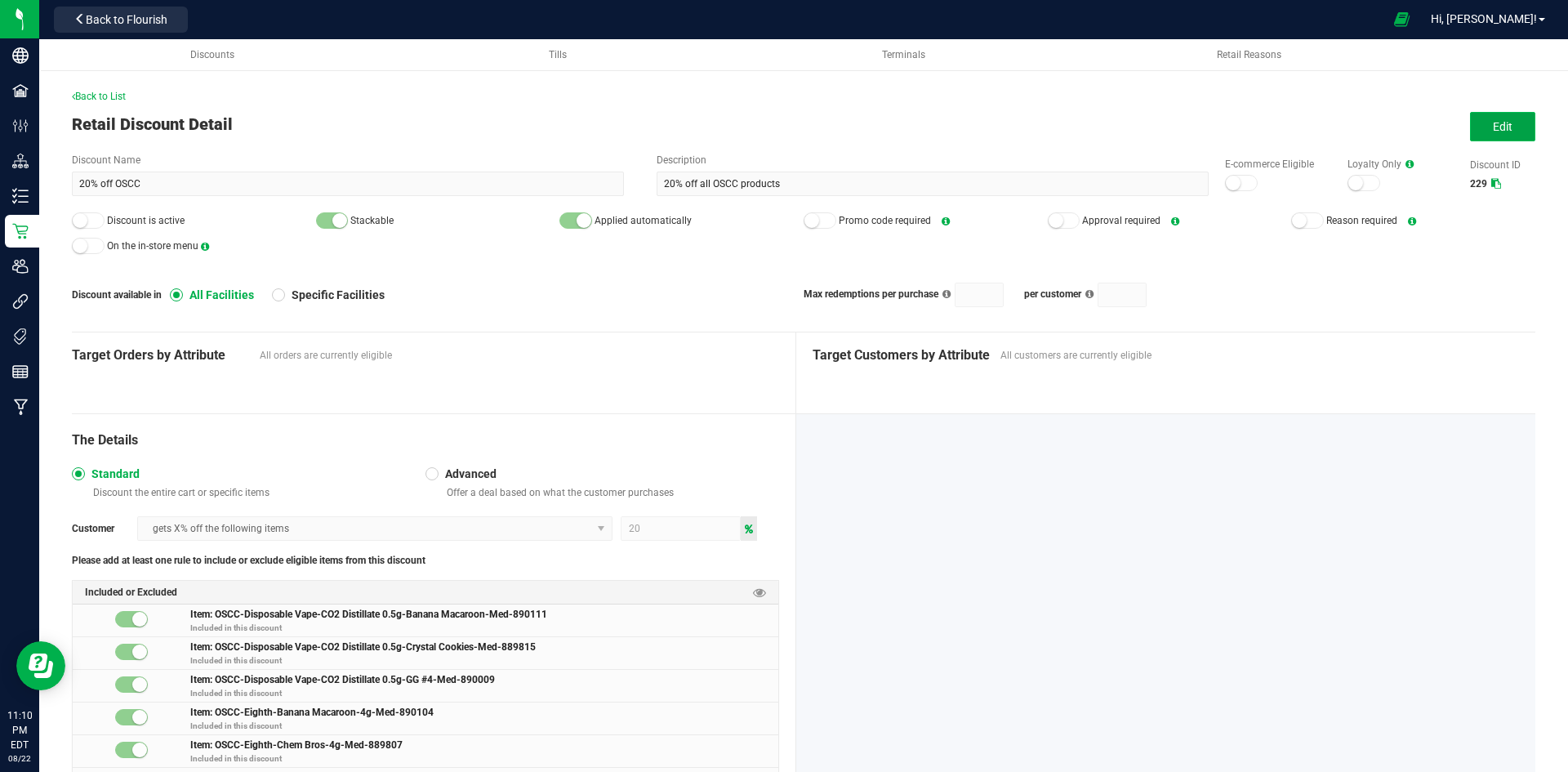
click at [1518, 130] on button "Edit" at bounding box center [1502, 127] width 65 height 29
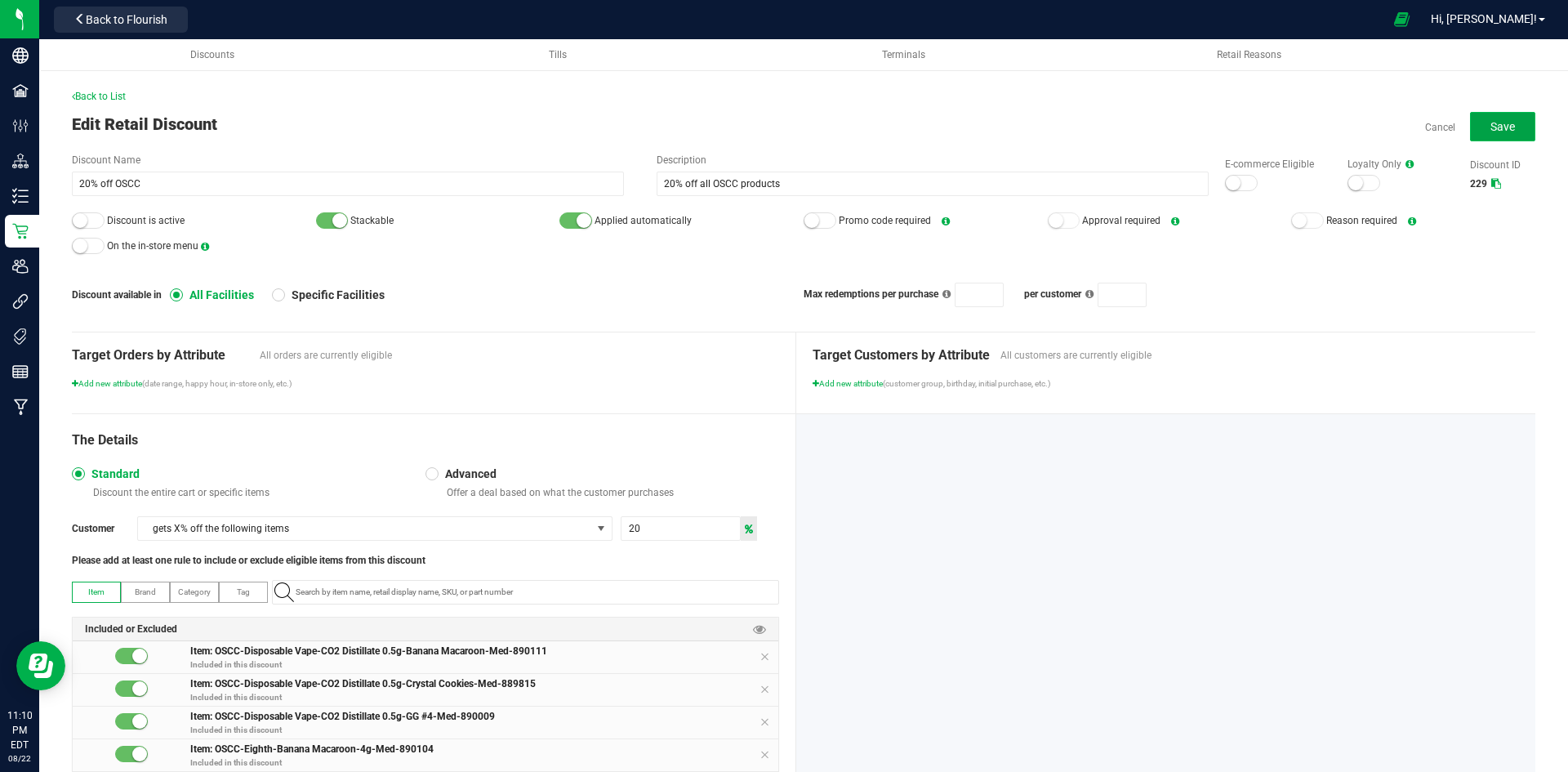
click at [1493, 131] on span "Save" at bounding box center [1503, 126] width 24 height 13
